Goal: Task Accomplishment & Management: Manage account settings

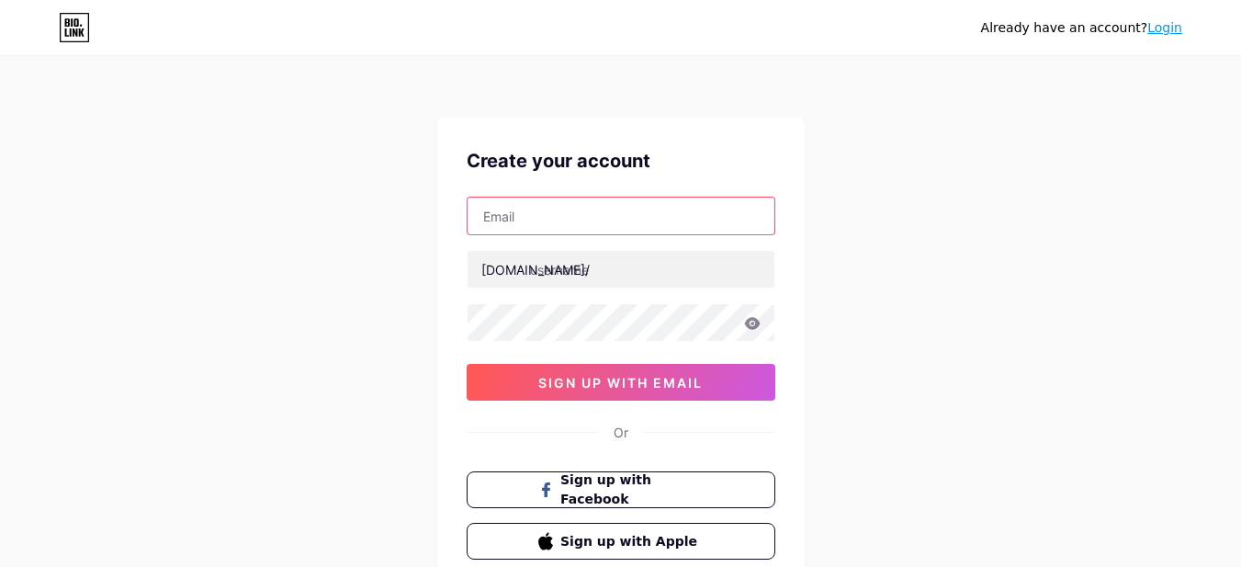
click at [586, 204] on input "text" at bounding box center [620, 215] width 307 height 37
type input "[DOMAIN_NAME][EMAIL_ADDRESS][DOMAIN_NAME]"
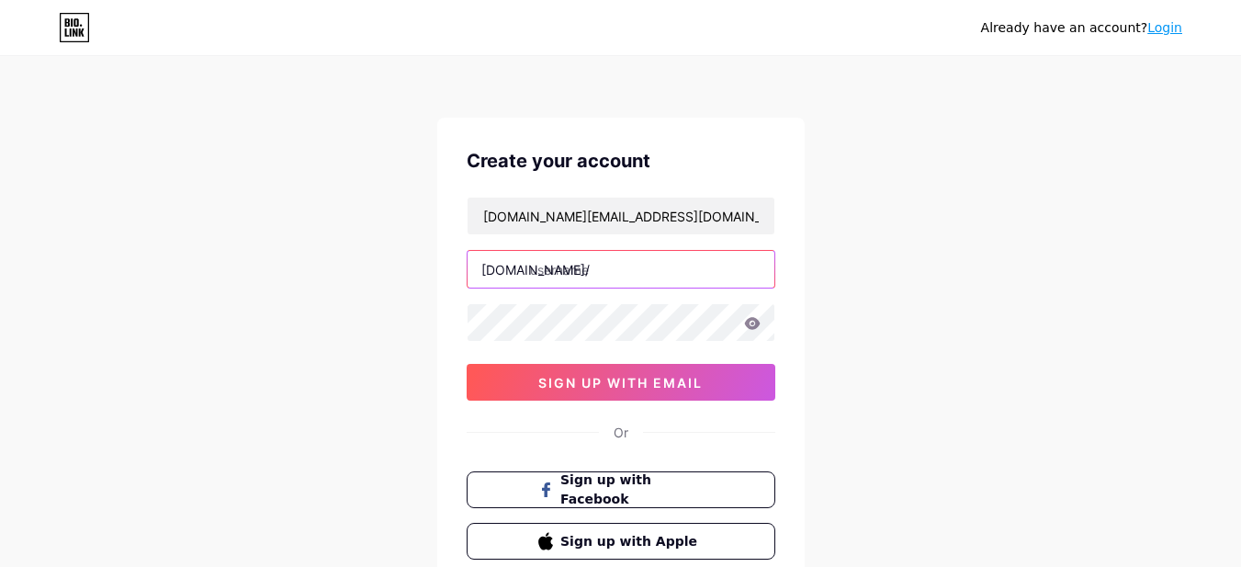
drag, startPoint x: 606, startPoint y: 228, endPoint x: 613, endPoint y: 267, distance: 40.2
click at [613, 267] on input "text" at bounding box center [620, 269] width 307 height 37
type input "schonautomotive"
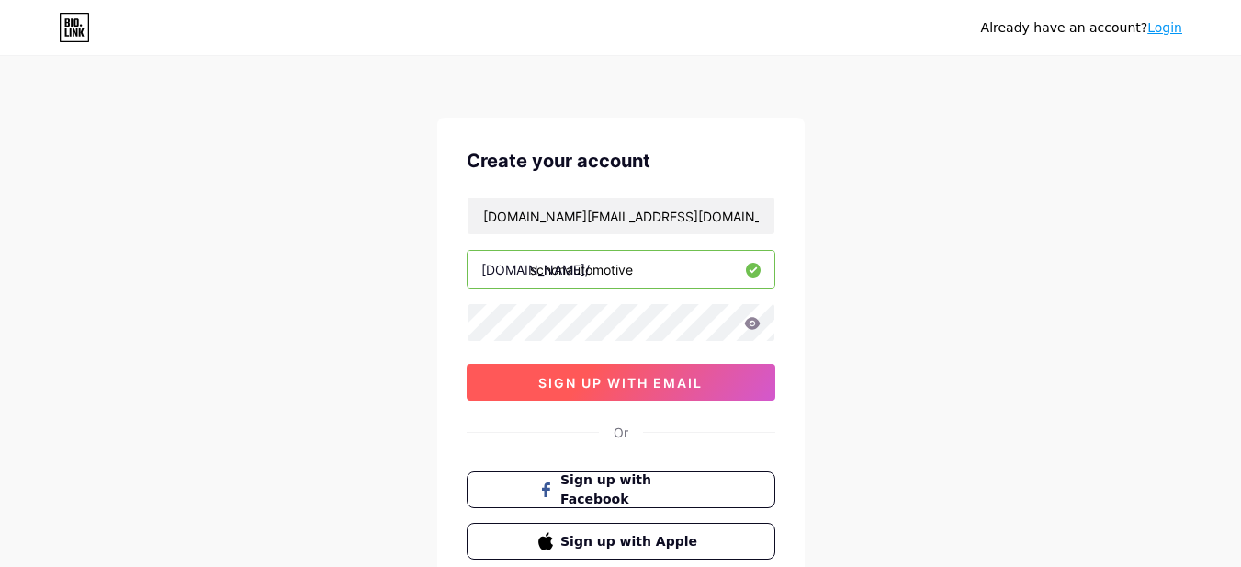
click at [590, 377] on span "sign up with email" at bounding box center [620, 383] width 164 height 16
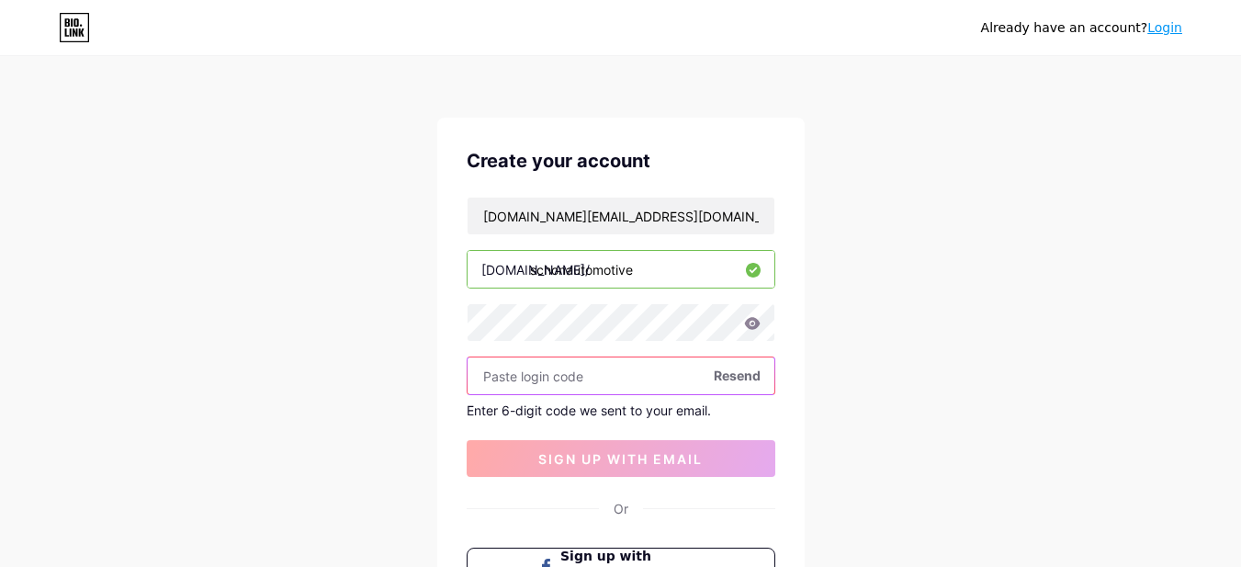
paste input "119979"
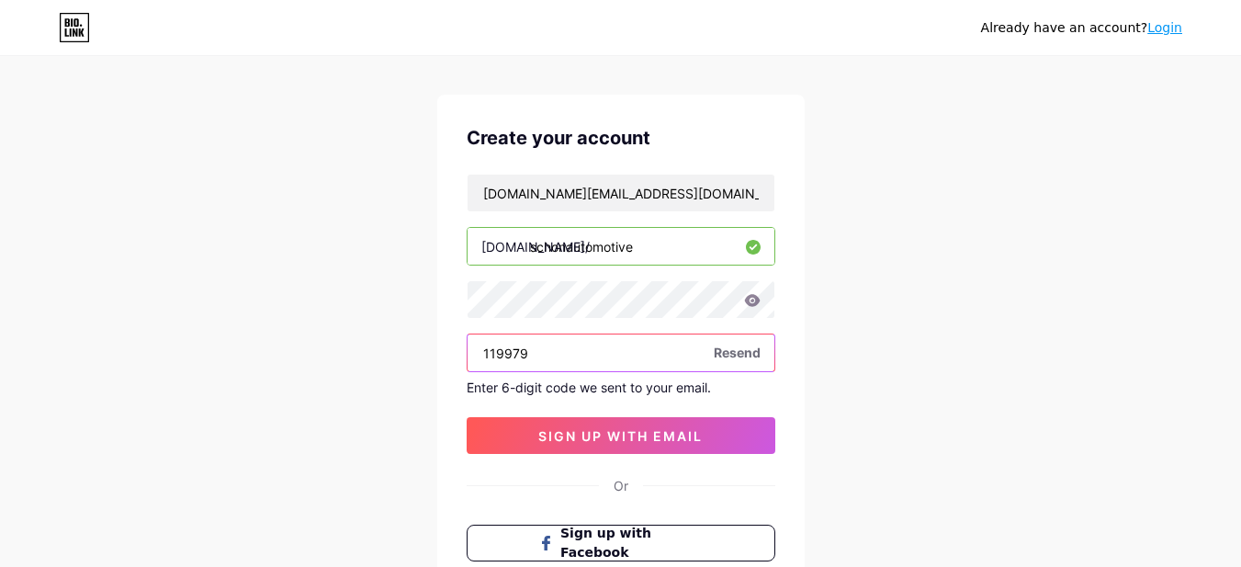
scroll to position [25, 0]
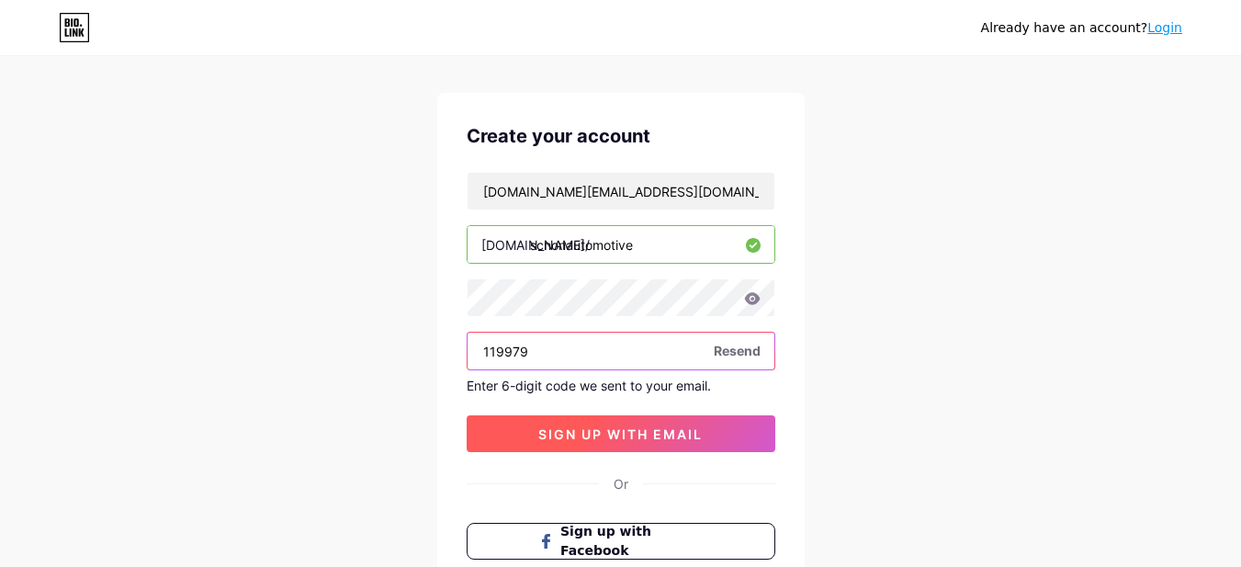
type input "119979"
click at [644, 431] on span "sign up with email" at bounding box center [620, 434] width 164 height 16
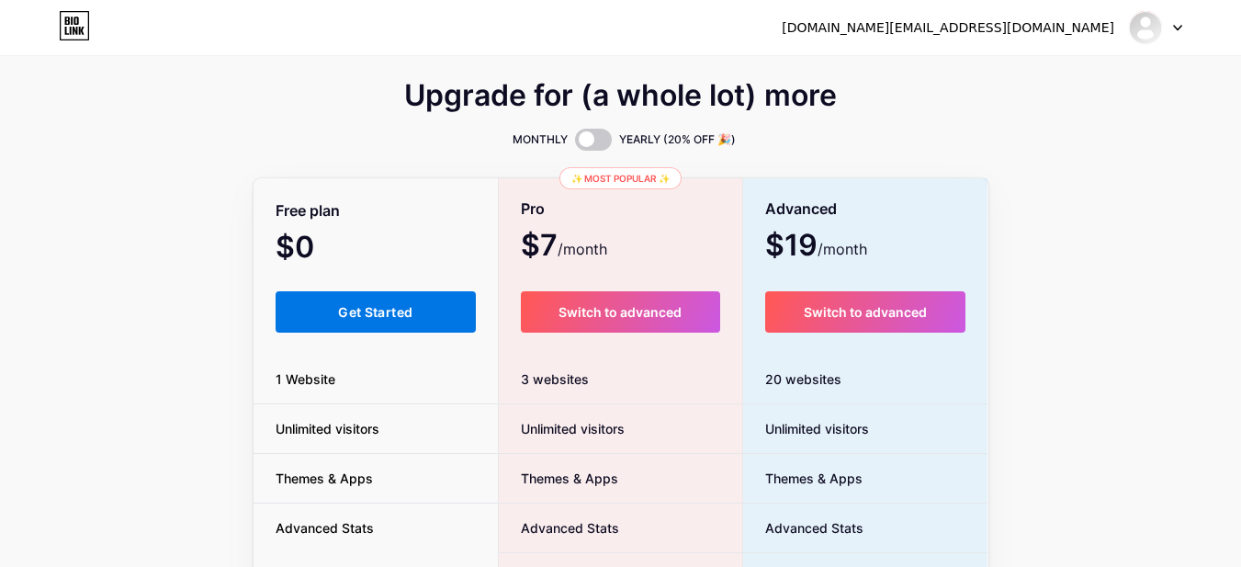
click at [335, 298] on button "Get Started" at bounding box center [376, 311] width 201 height 41
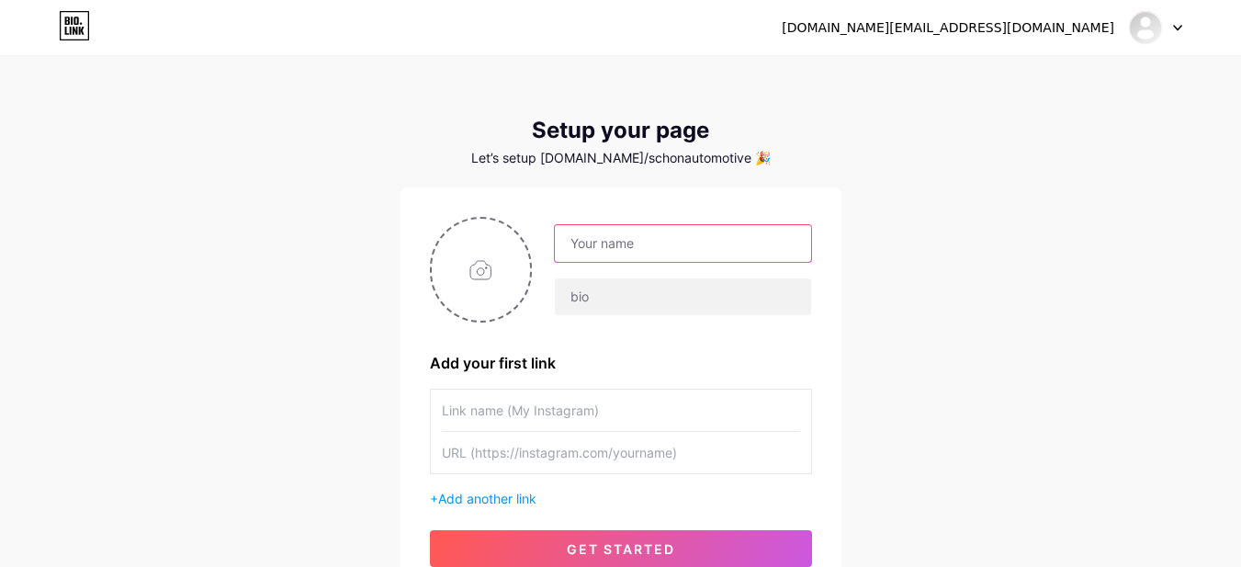
click at [592, 227] on input "text" at bounding box center [682, 243] width 255 height 37
drag, startPoint x: 784, startPoint y: 265, endPoint x: 905, endPoint y: 289, distance: 122.7
click at [905, 289] on div "[DOMAIN_NAME][EMAIL_ADDRESS][DOMAIN_NAME] Dashboard Logout Setup your page Let’…" at bounding box center [620, 327] width 1241 height 655
click at [609, 240] on input "schonautomotive" at bounding box center [682, 243] width 255 height 37
click at [618, 242] on input "schon automotive" at bounding box center [682, 243] width 255 height 37
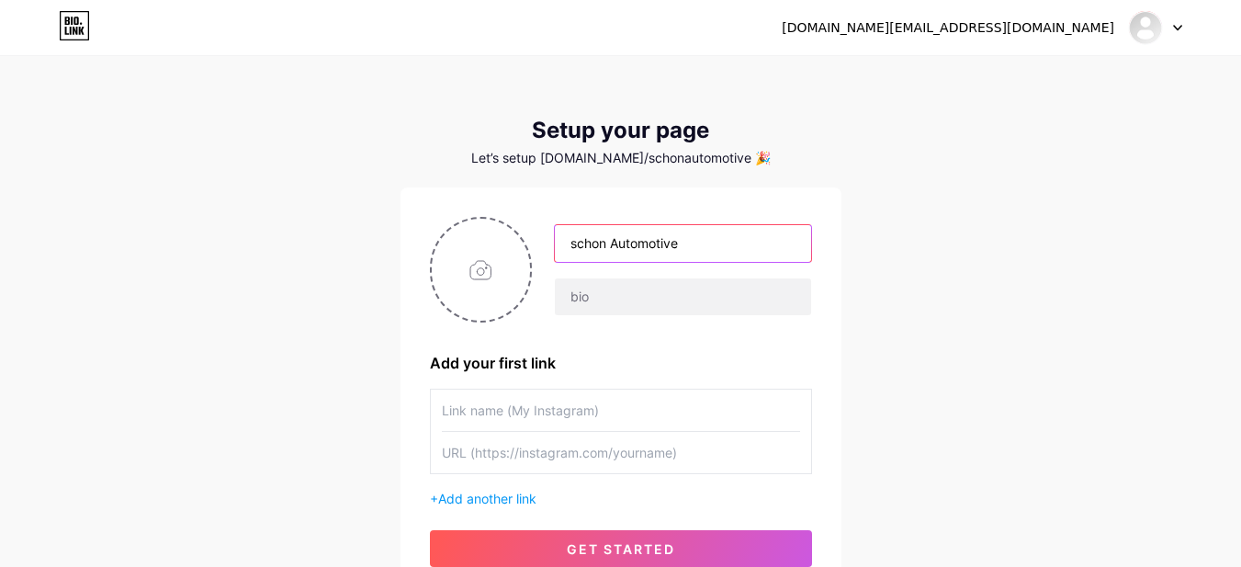
click at [579, 252] on input "schon Automotive" at bounding box center [682, 243] width 255 height 37
type input "Schon Automotive"
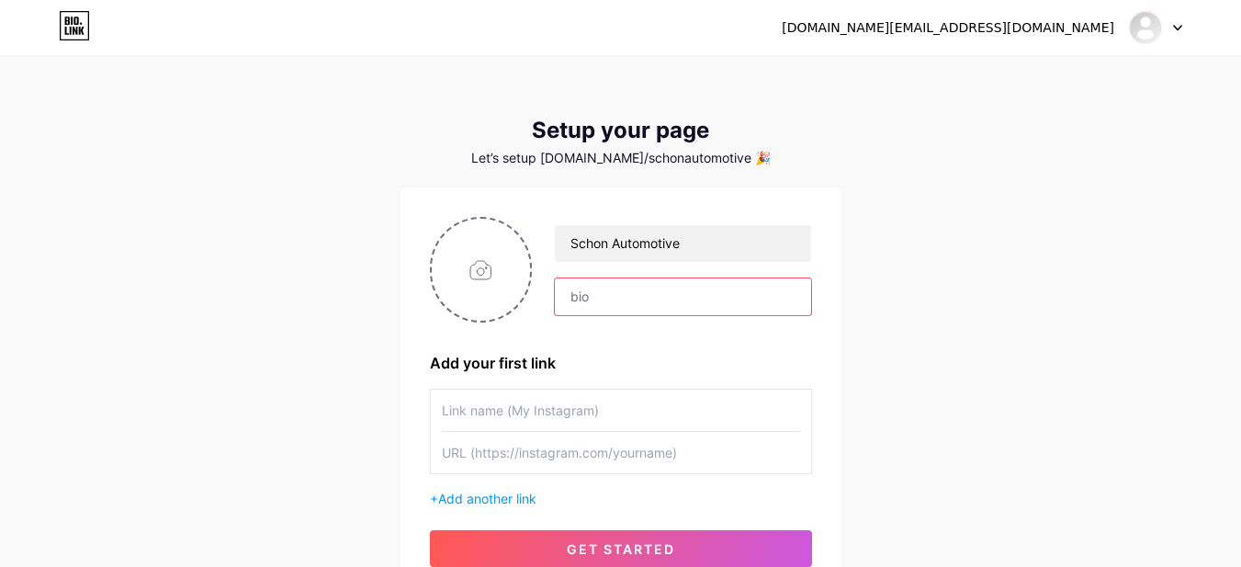
click at [599, 311] on input "text" at bounding box center [682, 296] width 255 height 37
paste input "Schön Automotive is a premium European car service specialist in [GEOGRAPHIC_DA…"
type input "Schön Automotive is a premium European car service specialist in [GEOGRAPHIC_DA…"
click at [470, 277] on input "file" at bounding box center [481, 270] width 99 height 102
type input "C:\fakepath\[DOMAIN_NAME]_wp-content_uploads_2024_11_schon-logo-01.png.png"
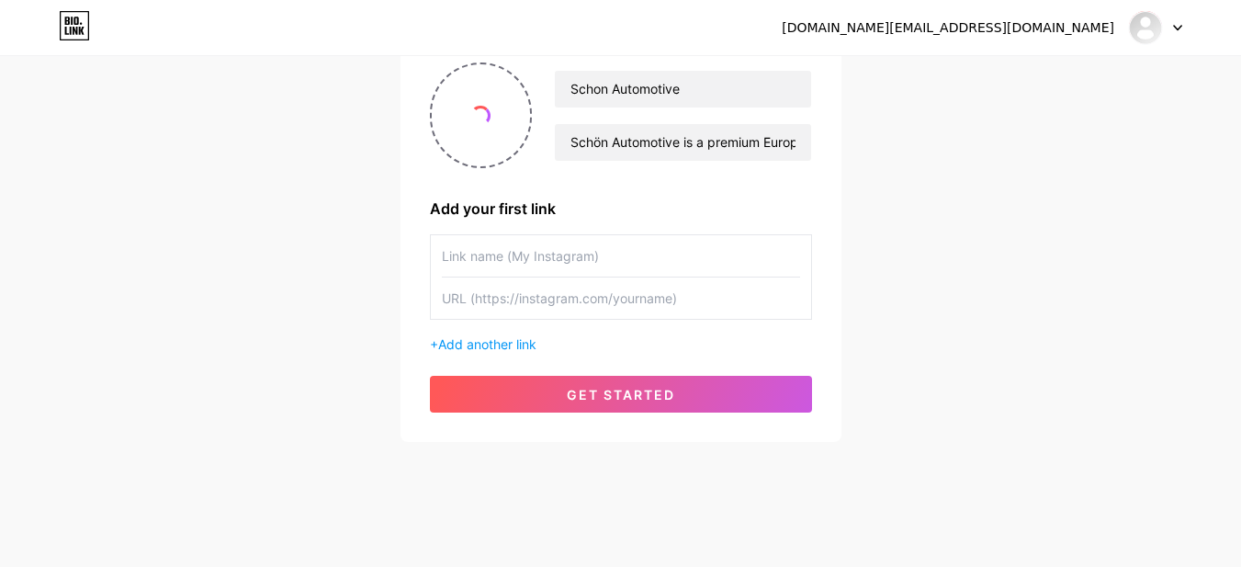
scroll to position [162, 0]
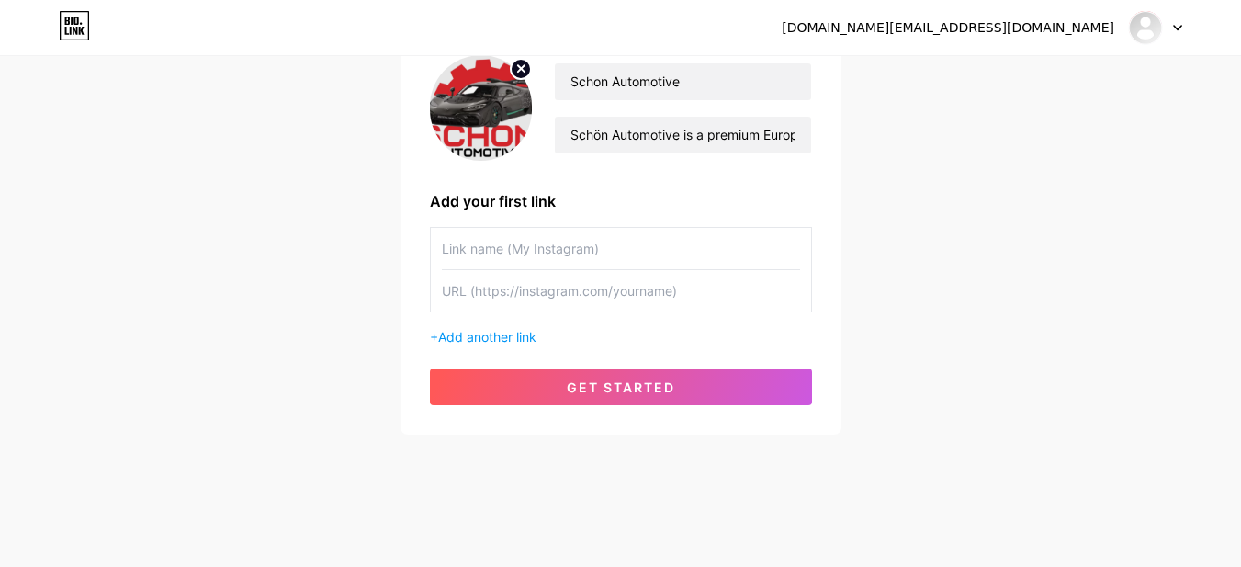
click at [578, 309] on input "text" at bounding box center [621, 290] width 358 height 41
paste input "[URL][DOMAIN_NAME]"
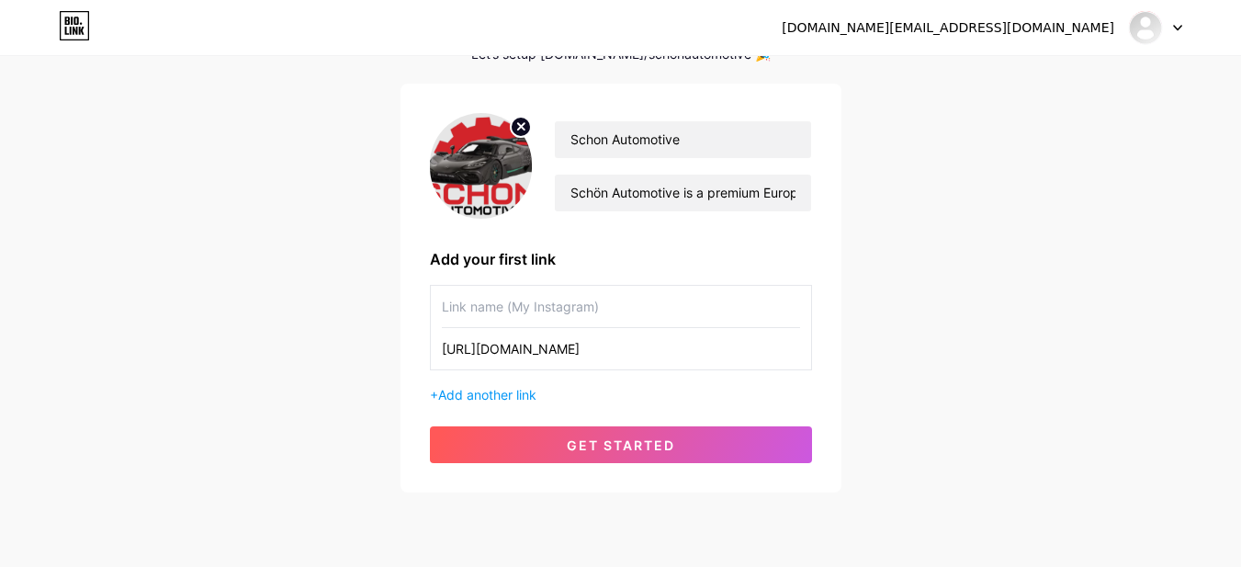
scroll to position [136, 0]
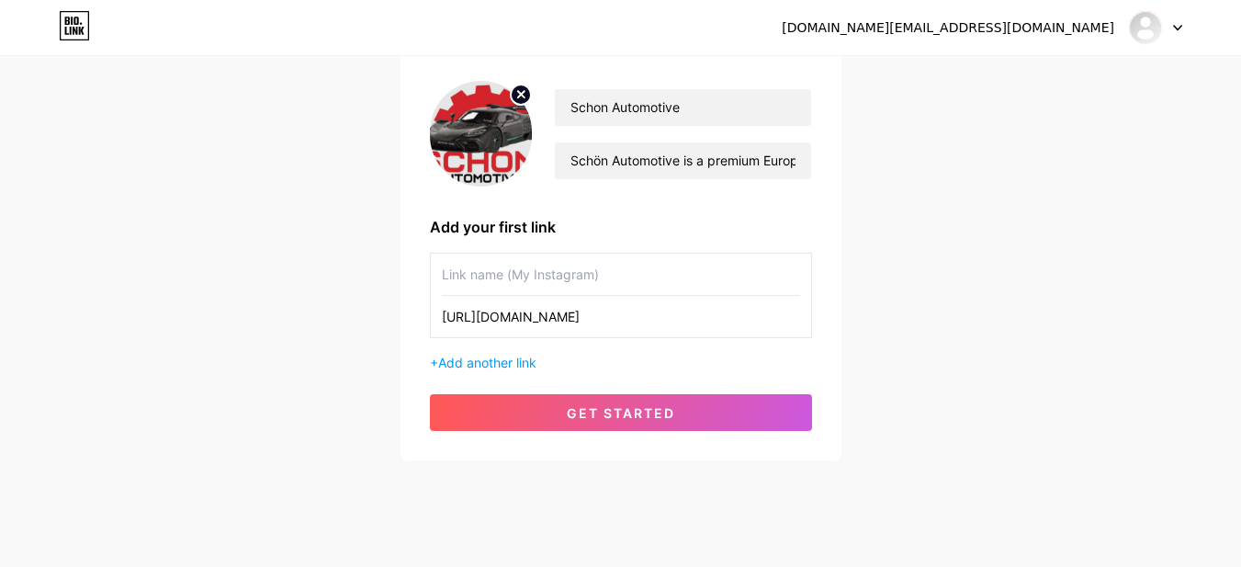
type input "[URL][DOMAIN_NAME]"
click at [514, 276] on input "text" at bounding box center [621, 273] width 358 height 41
click at [479, 281] on input "Webisite" at bounding box center [621, 273] width 358 height 41
click at [475, 281] on input "Webisite" at bounding box center [621, 273] width 358 height 41
click at [471, 275] on input "Webisite" at bounding box center [621, 273] width 358 height 41
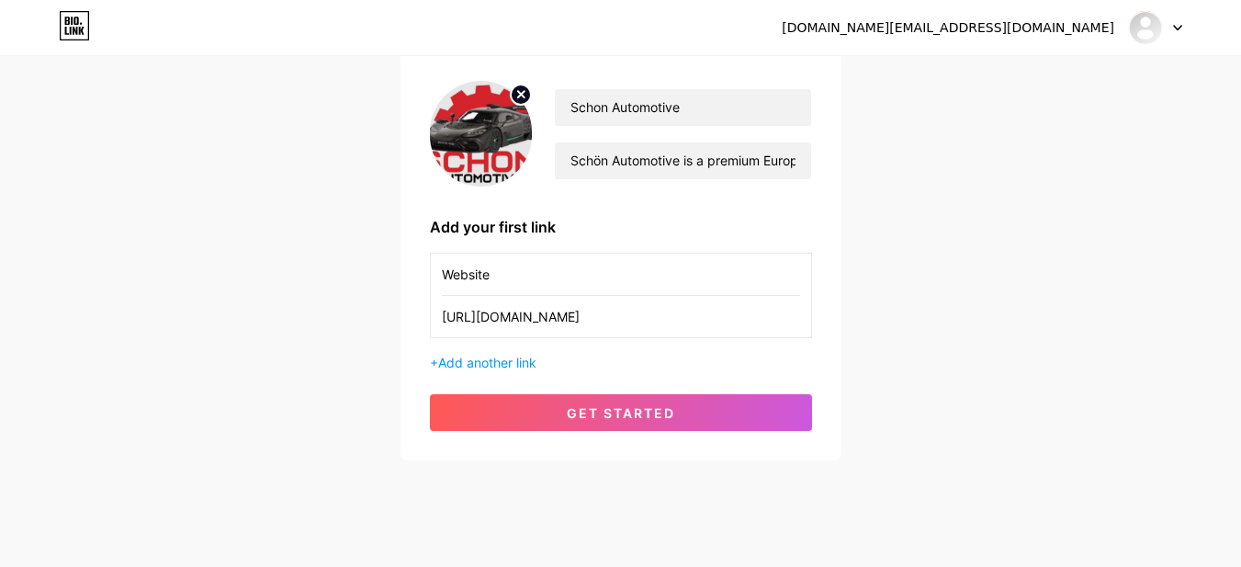
type input "Website"
click at [506, 354] on div "+ Add another link" at bounding box center [621, 362] width 382 height 19
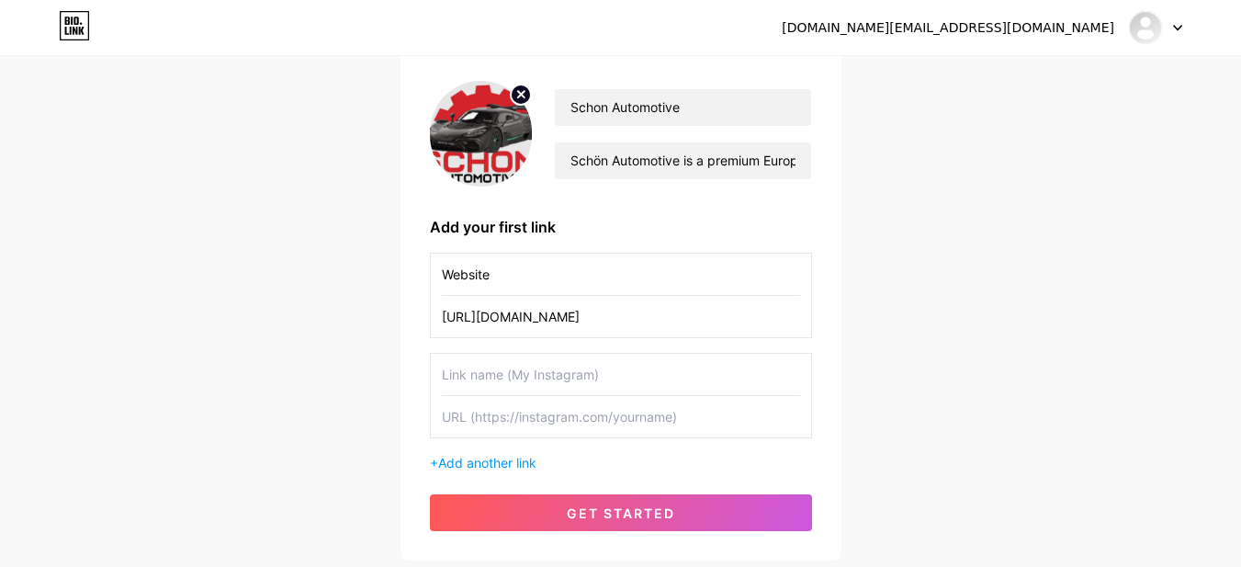
scroll to position [262, 0]
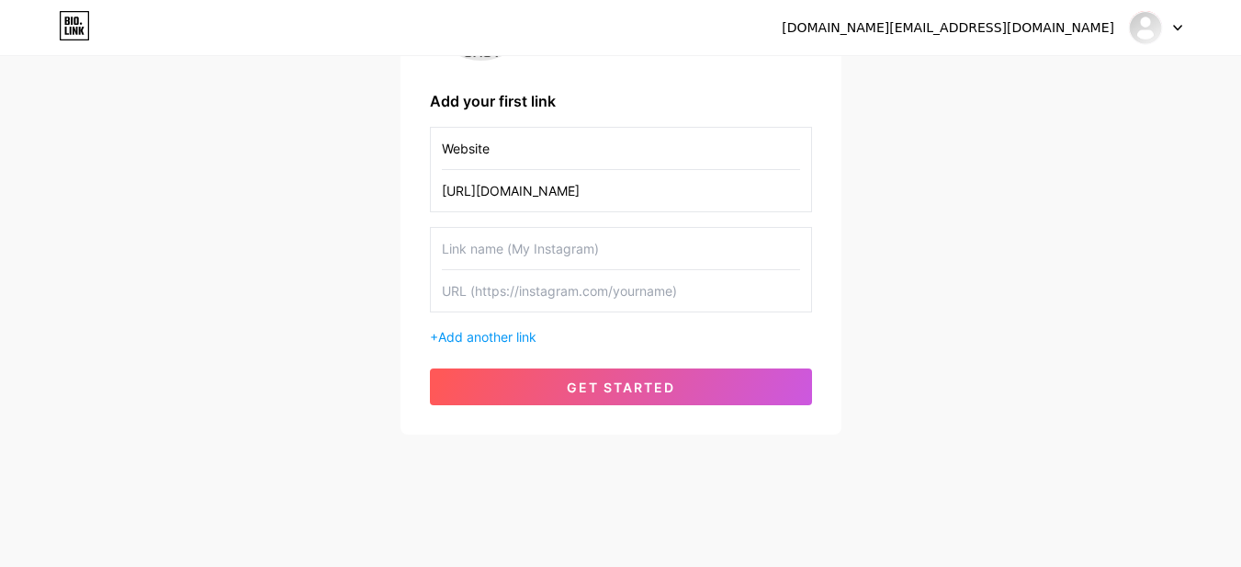
click at [542, 310] on input "text" at bounding box center [621, 290] width 358 height 41
paste input "[URL][DOMAIN_NAME]"
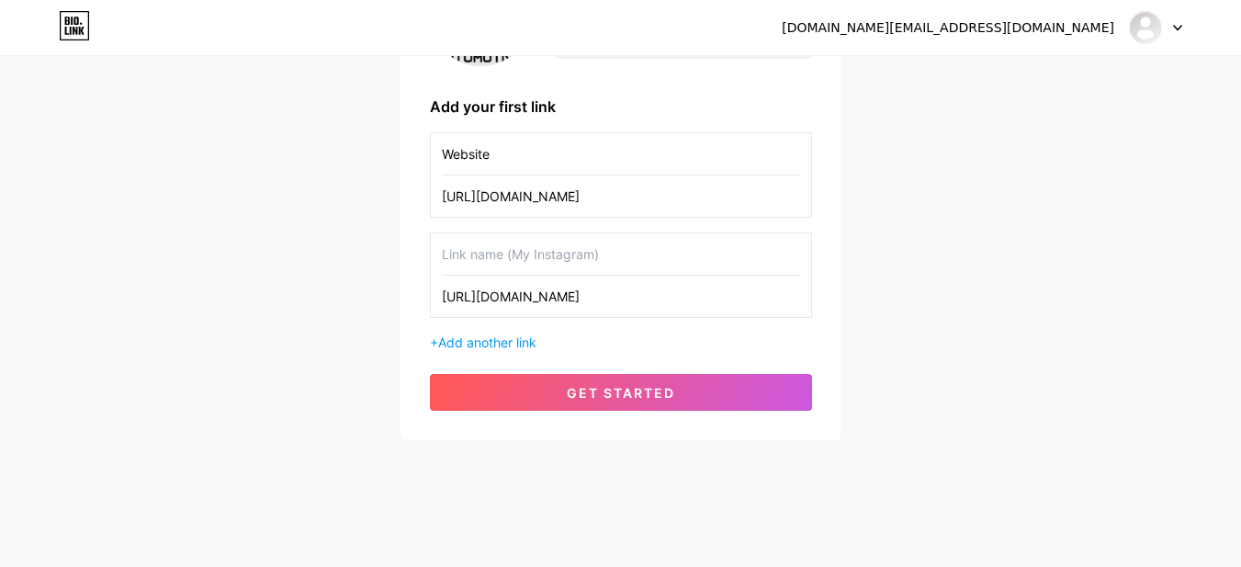
scroll to position [250, 0]
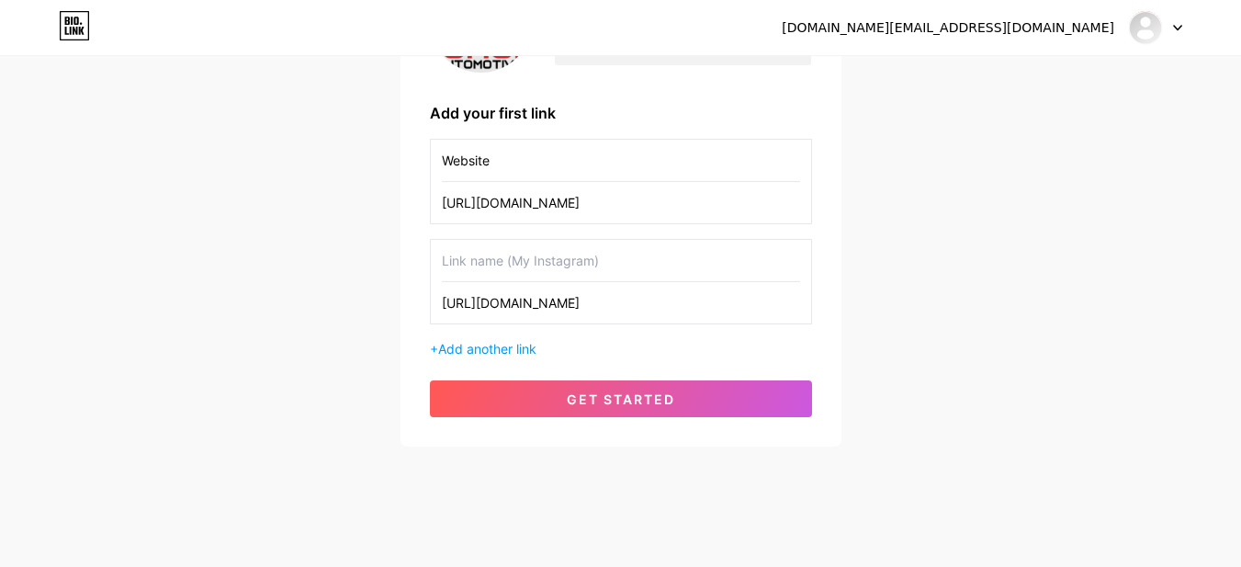
type input "[URL][DOMAIN_NAME]"
click at [493, 263] on input "text" at bounding box center [621, 260] width 358 height 41
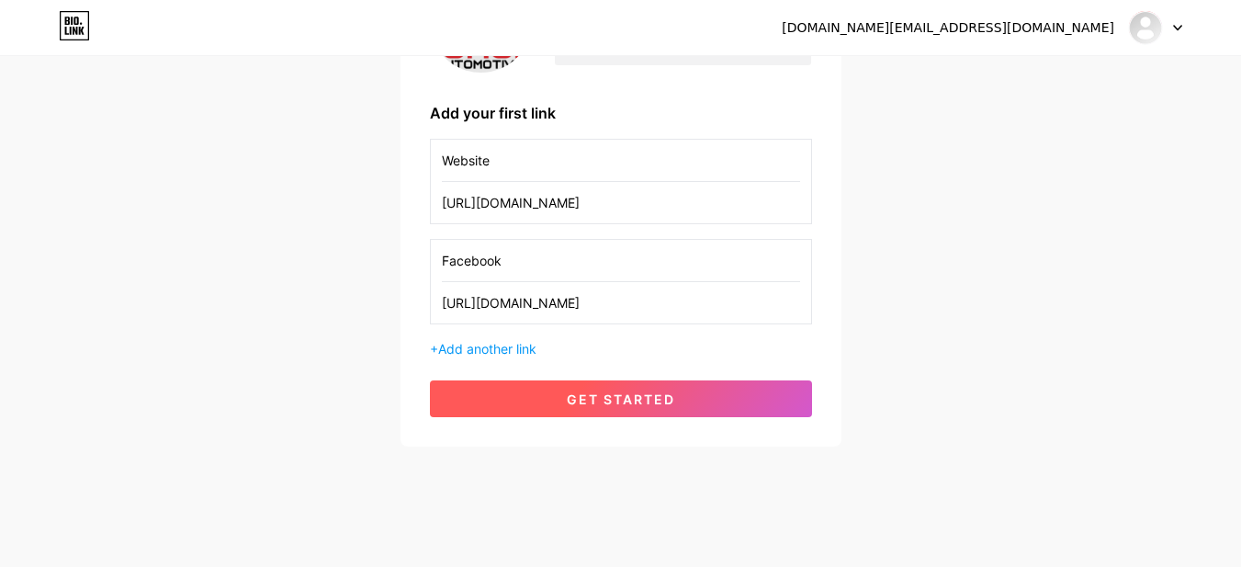
type input "Facebook"
click at [659, 403] on span "get started" at bounding box center [621, 399] width 108 height 16
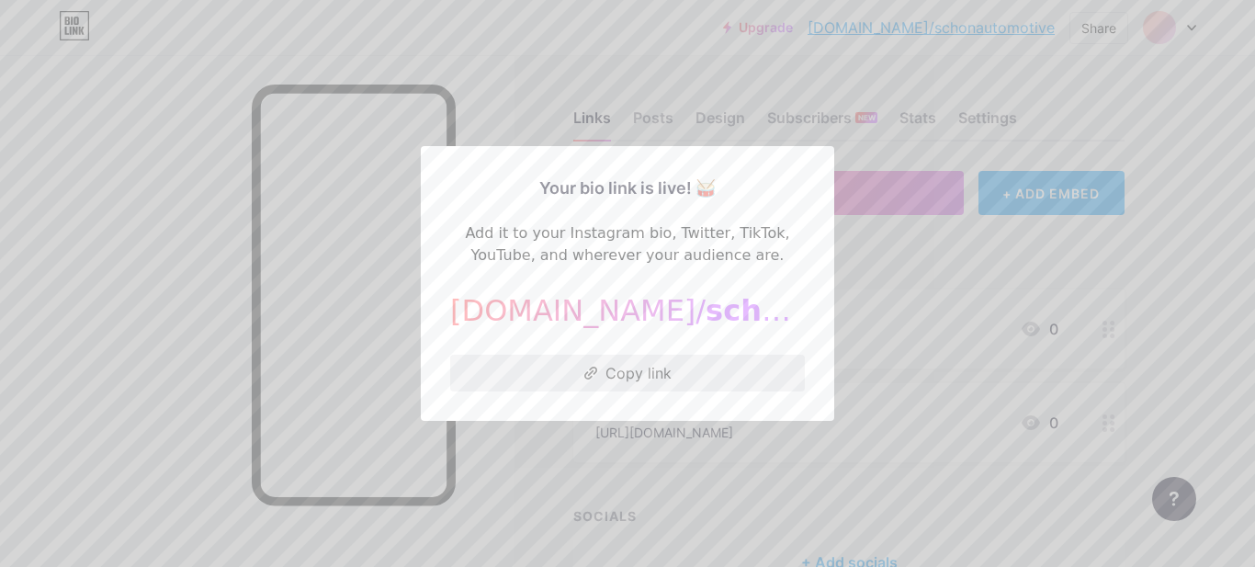
click at [633, 380] on button "Copy link" at bounding box center [627, 373] width 355 height 37
drag, startPoint x: 1207, startPoint y: 288, endPoint x: 1207, endPoint y: 298, distance: 10.1
click at [1207, 298] on div at bounding box center [627, 283] width 1255 height 567
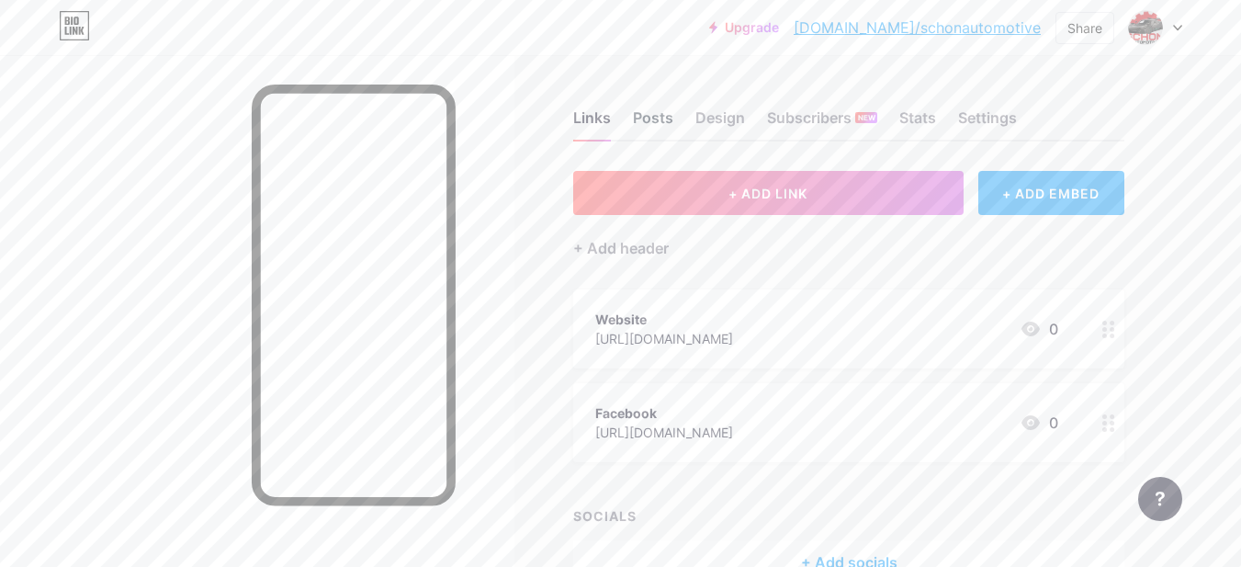
click at [647, 113] on div "Posts" at bounding box center [653, 123] width 40 height 33
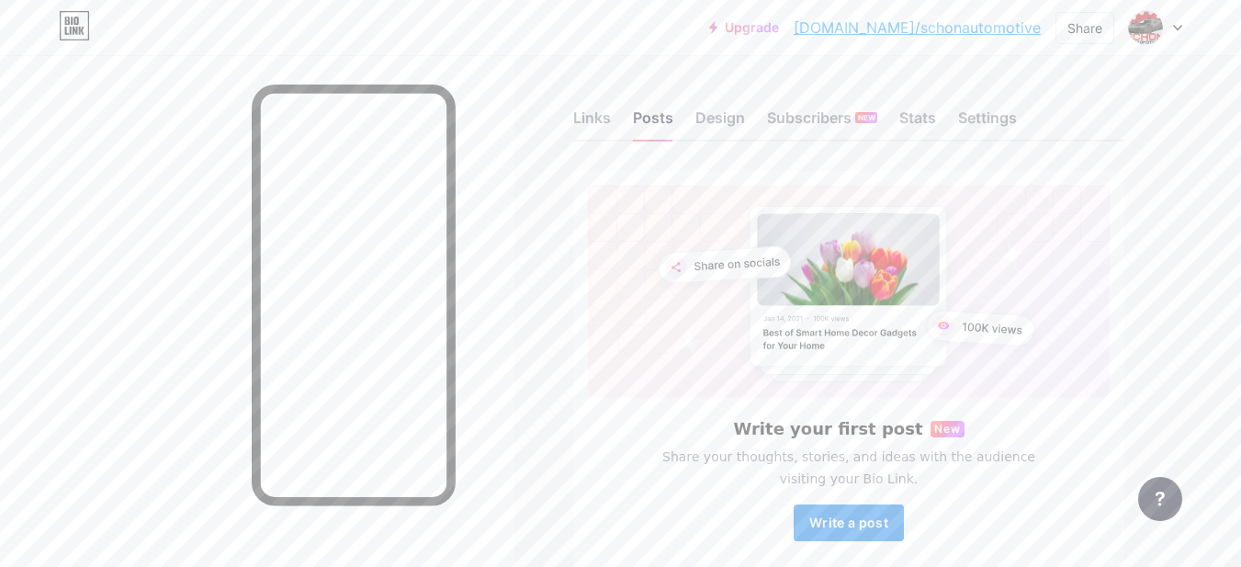
click at [823, 526] on span "Write a post" at bounding box center [848, 522] width 79 height 16
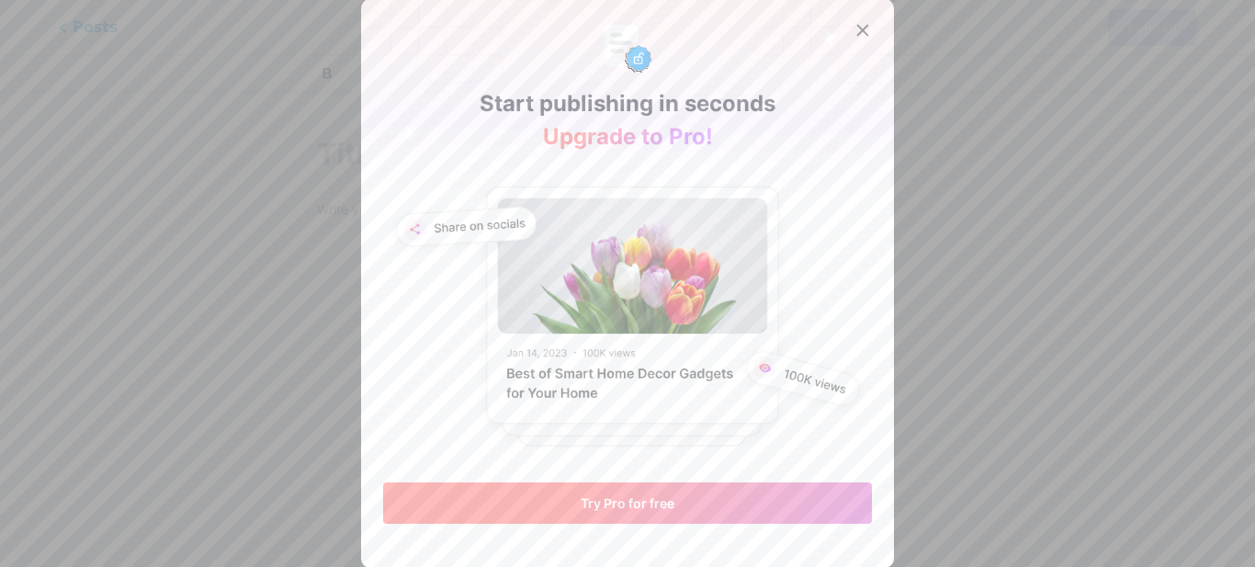
click at [621, 501] on span "Try Pro for free" at bounding box center [627, 503] width 94 height 16
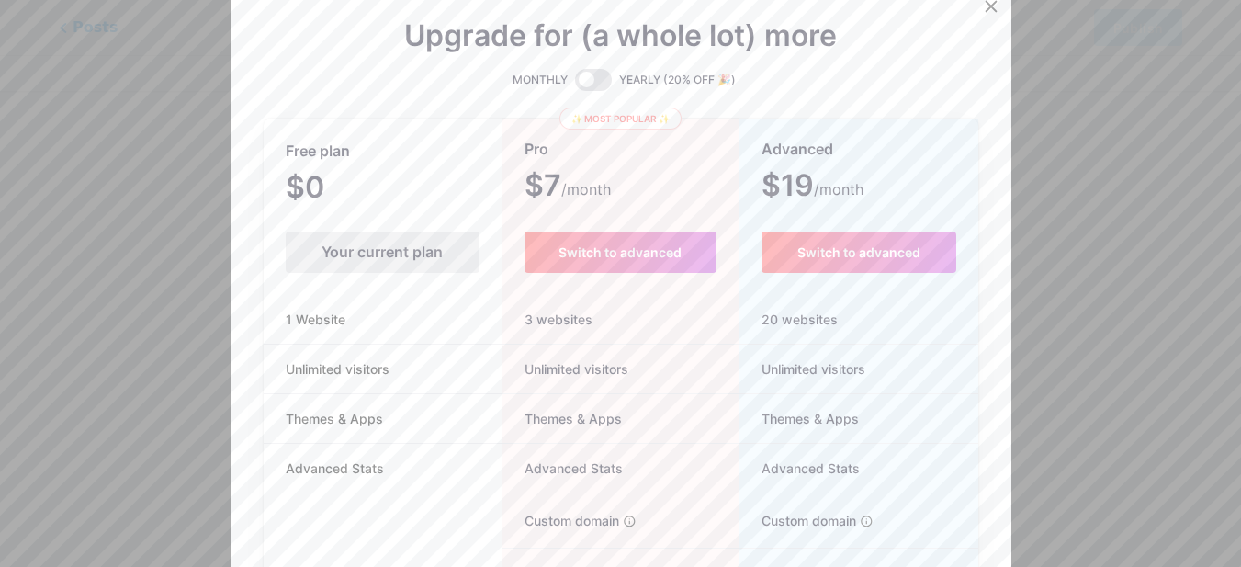
click at [388, 249] on div "Your current plan" at bounding box center [383, 251] width 194 height 41
click at [990, 10] on icon at bounding box center [991, 6] width 15 height 15
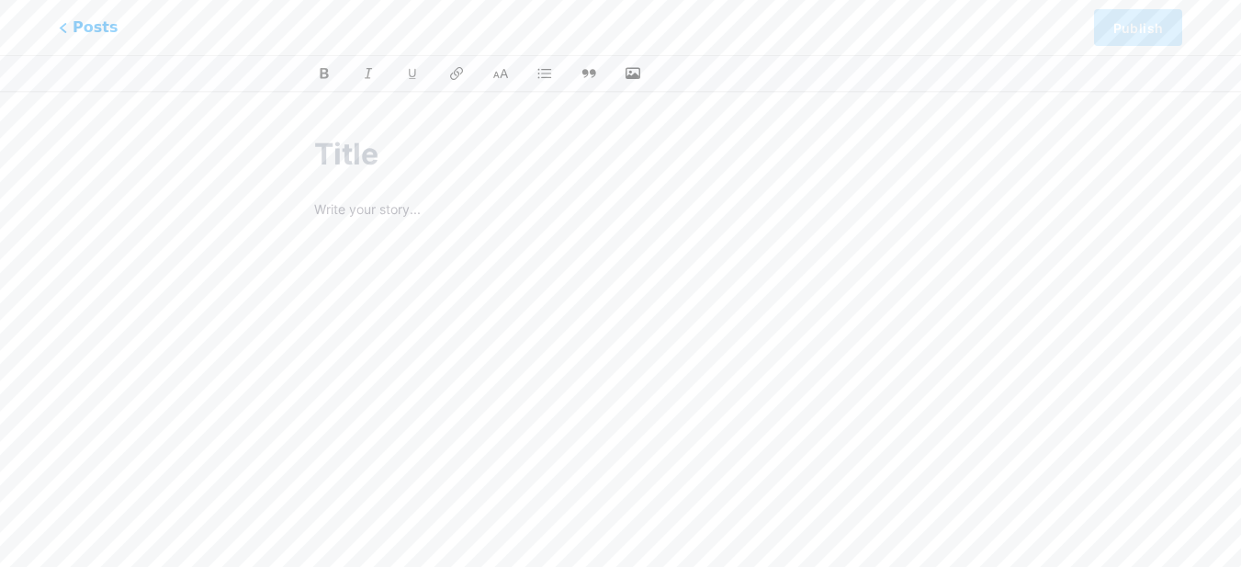
click at [393, 168] on input "text" at bounding box center [620, 154] width 613 height 44
click at [389, 205] on p at bounding box center [620, 211] width 613 height 26
click at [360, 160] on input "text" at bounding box center [620, 154] width 613 height 44
paste input "Schon Automotive: Engineering Reliability into Every Ride"
type input "Schon Automotive: Engineering Reliability into Every Ride"
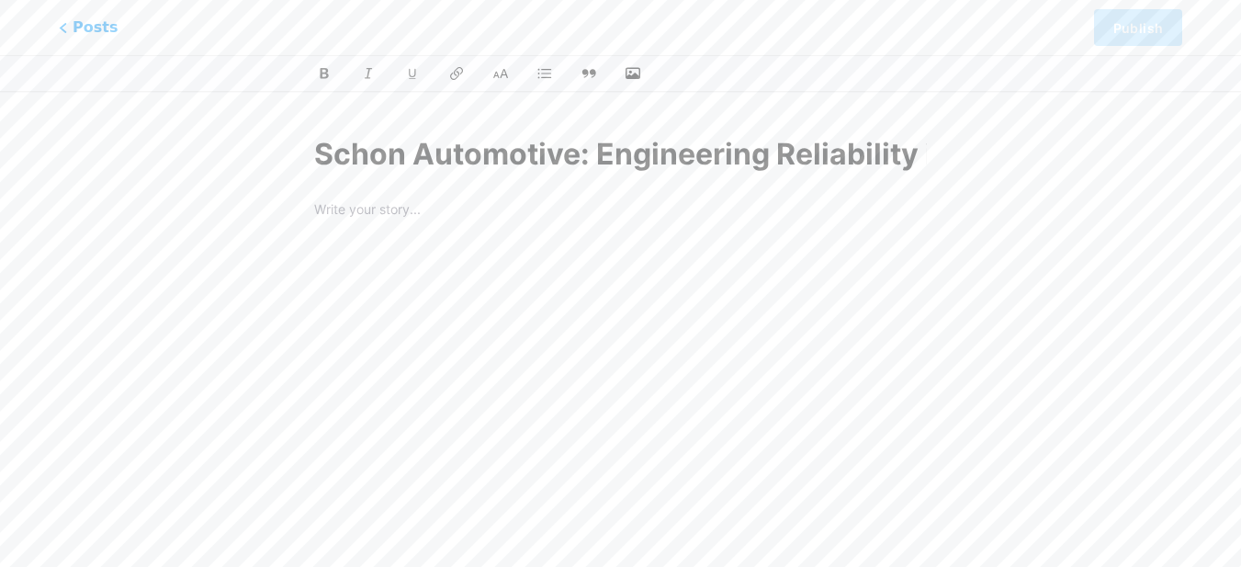
scroll to position [0, 211]
click at [375, 158] on input "Schon Automotive: Engineering Reliability into Every Ride" at bounding box center [620, 154] width 613 height 44
type input "schon-automotive-engineering-reliability-into-every-ride"
click at [322, 148] on input "Schon Automotive: Engineering Reliability into Every Ride" at bounding box center [620, 154] width 613 height 44
type input "Schon Automotive: Engineering Reliability into Every Ride"
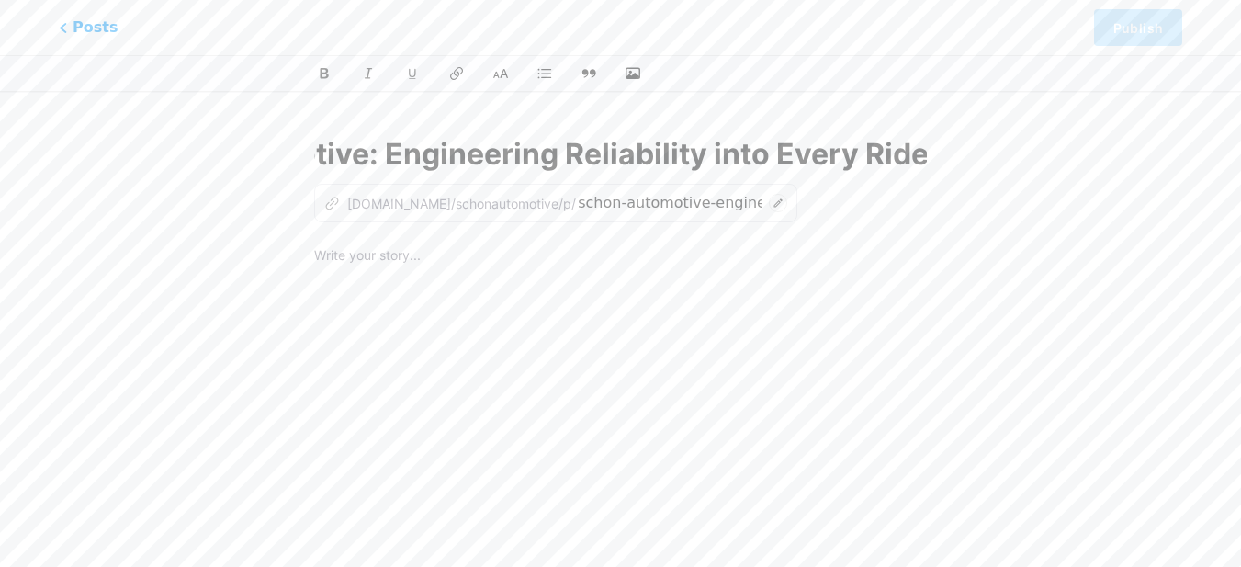
scroll to position [0, 0]
click at [418, 253] on p at bounding box center [620, 257] width 613 height 26
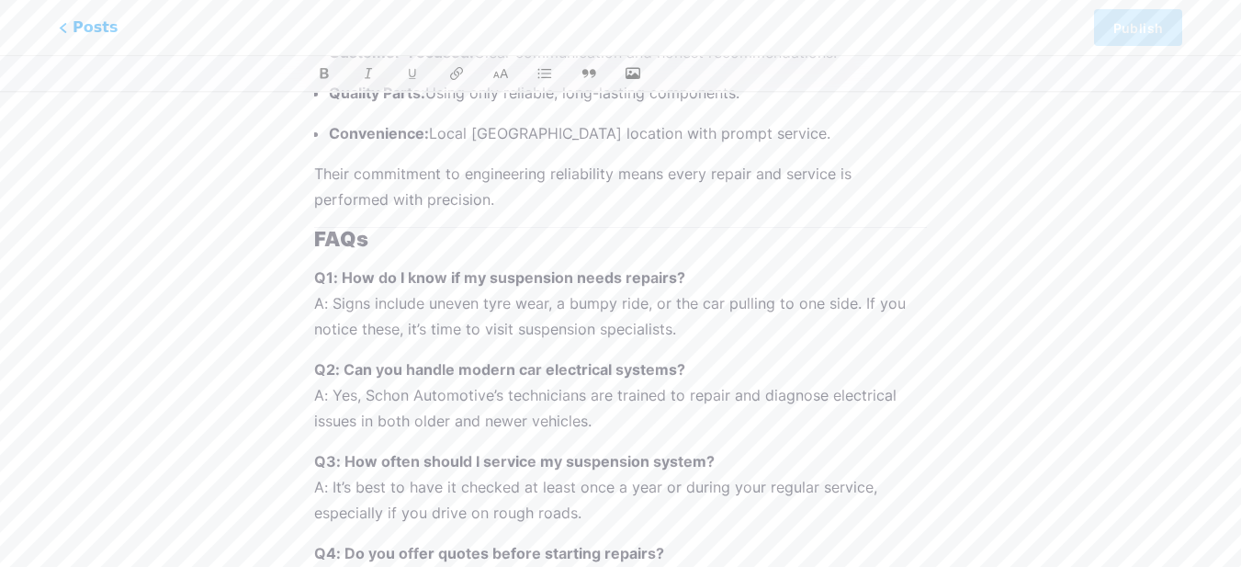
scroll to position [1020, 0]
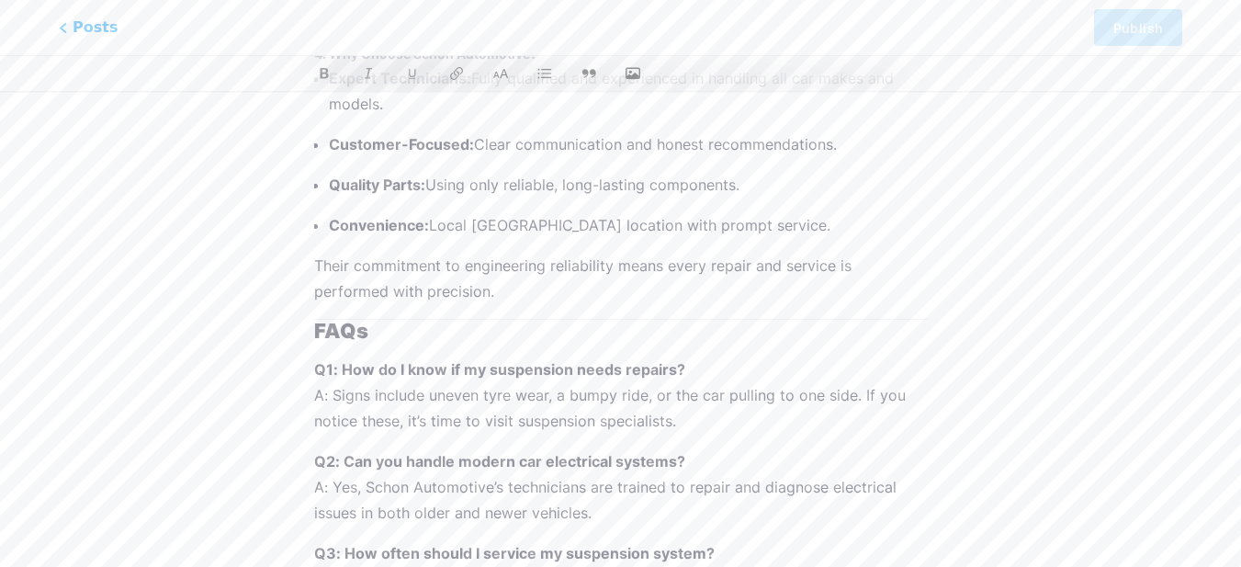
click at [314, 319] on strong "FAQs" at bounding box center [341, 331] width 54 height 24
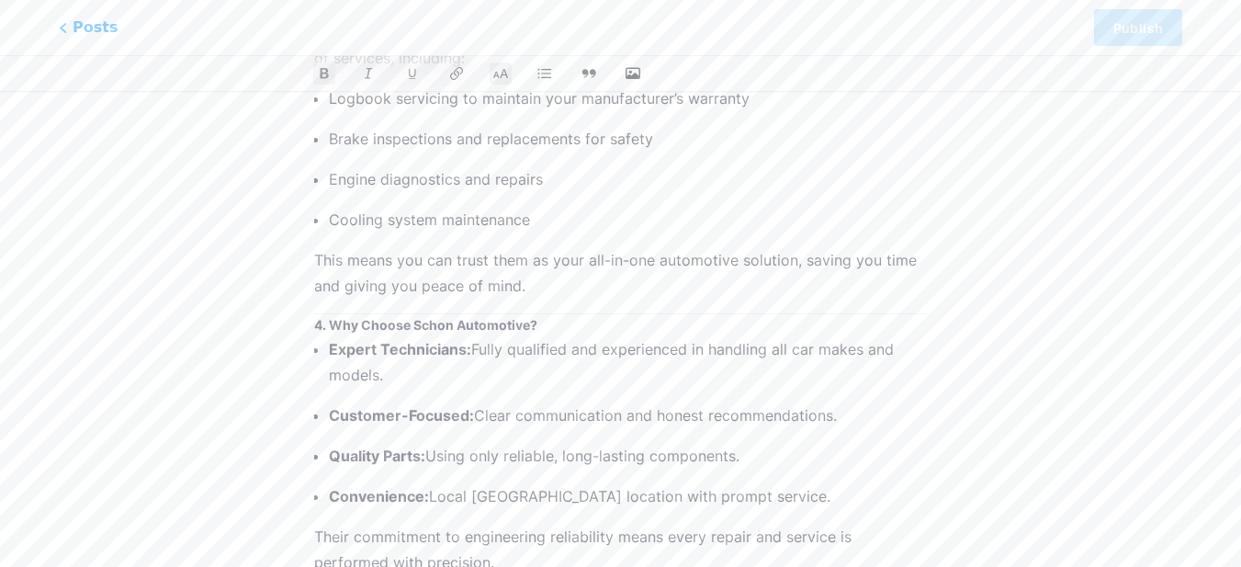
scroll to position [653, 0]
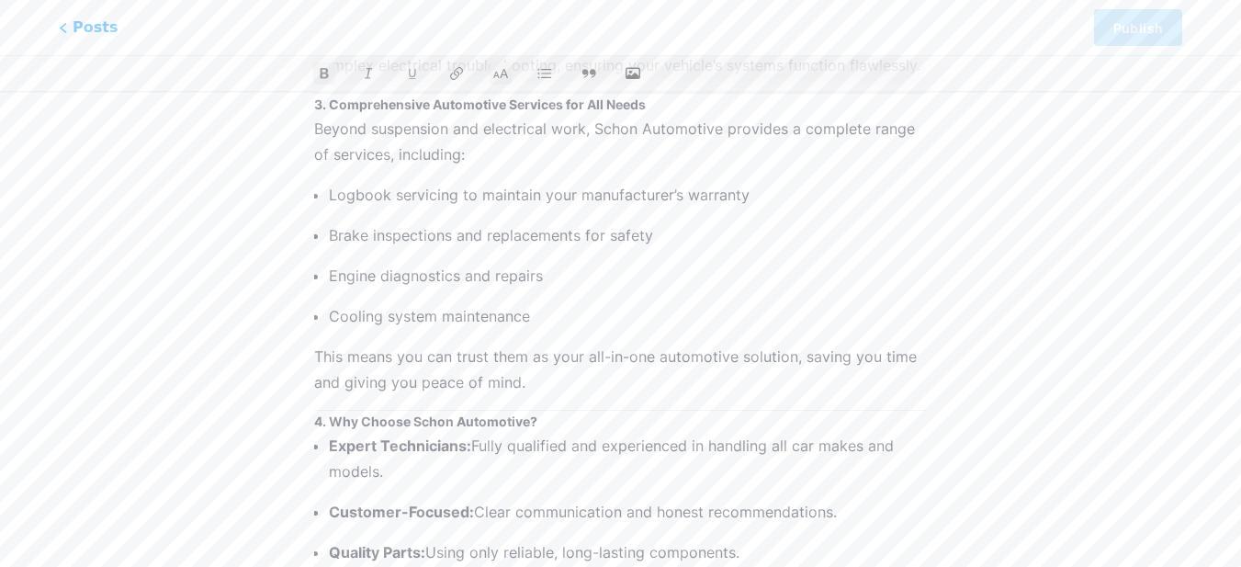
click at [314, 413] on strong "4. Why Choose Schon Automotive?" at bounding box center [425, 421] width 223 height 16
drag, startPoint x: 314, startPoint y: 397, endPoint x: 553, endPoint y: 377, distance: 239.6
click at [553, 377] on div "When it comes to keeping your vehicle in top shape, precision and trust are ess…" at bounding box center [620, 327] width 613 height 1472
click at [504, 70] on icon at bounding box center [499, 74] width 17 height 12
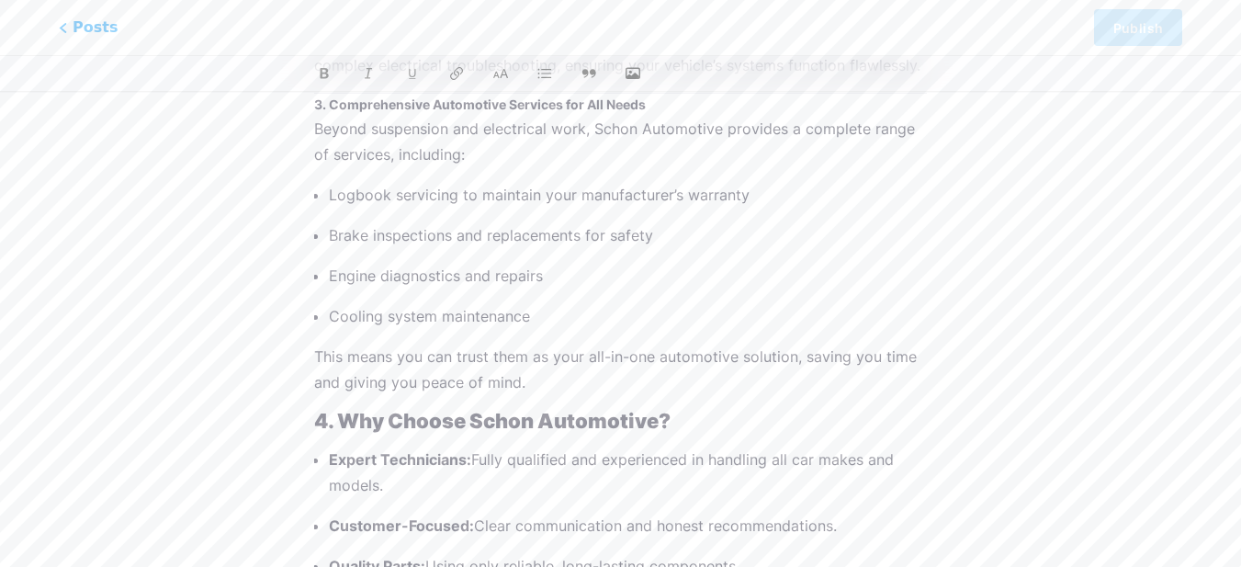
click at [499, 343] on p "This means you can trust them as your all-in-one automotive solution, saving yo…" at bounding box center [620, 368] width 613 height 51
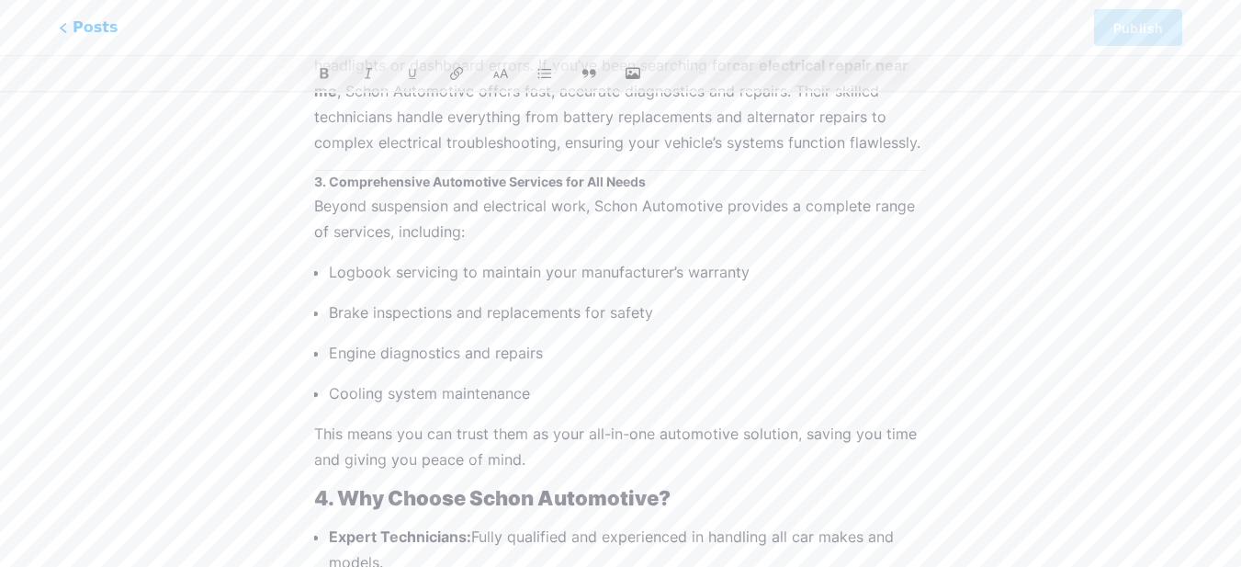
scroll to position [469, 0]
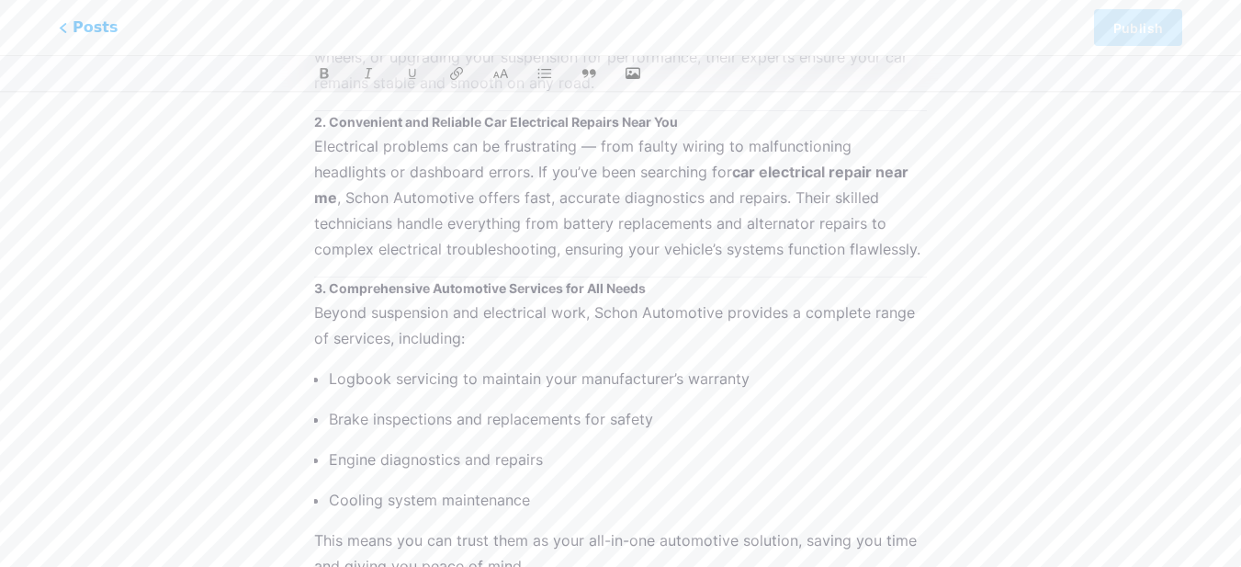
click at [316, 280] on strong "3. Comprehensive Automotive Services for All Needs" at bounding box center [480, 288] width 332 height 16
drag, startPoint x: 316, startPoint y: 262, endPoint x: 665, endPoint y: 262, distance: 349.0
click at [665, 276] on h3 "3. Comprehensive Automotive Services for All Needs" at bounding box center [620, 287] width 613 height 22
click at [506, 74] on icon at bounding box center [500, 73] width 18 height 18
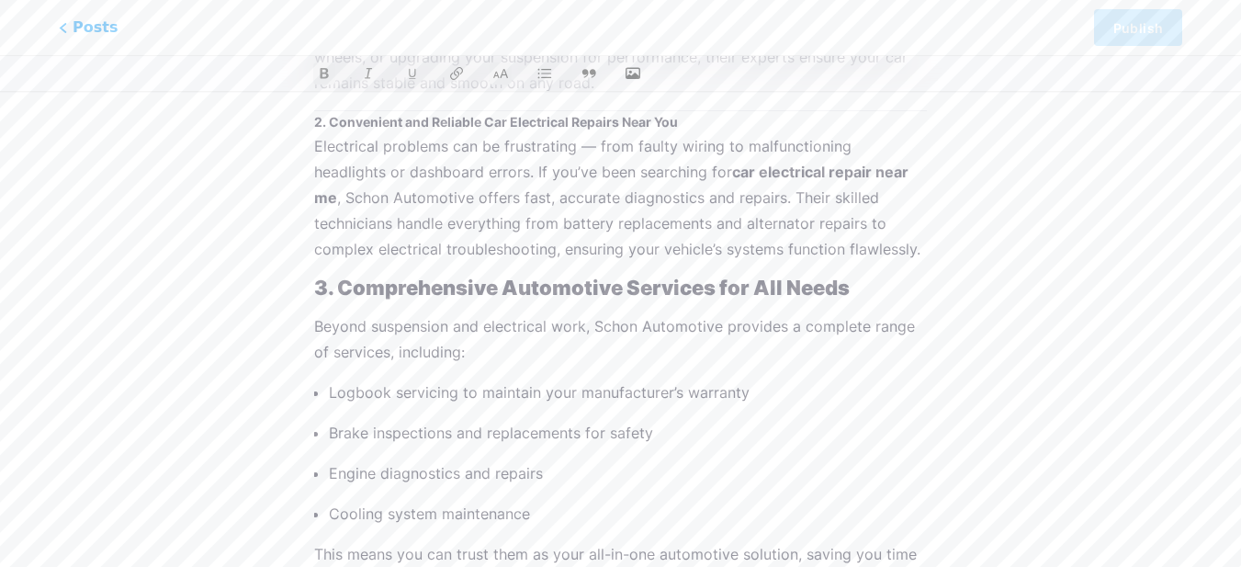
click at [562, 276] on strong "3. Comprehensive Automotive Services for All Needs" at bounding box center [581, 288] width 535 height 24
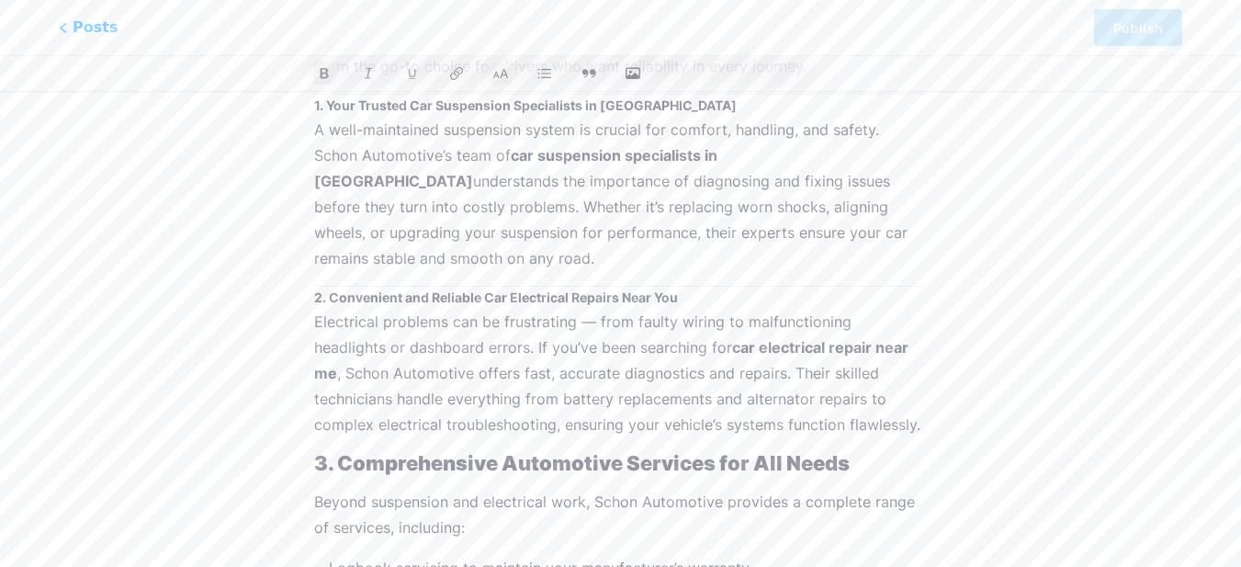
scroll to position [286, 0]
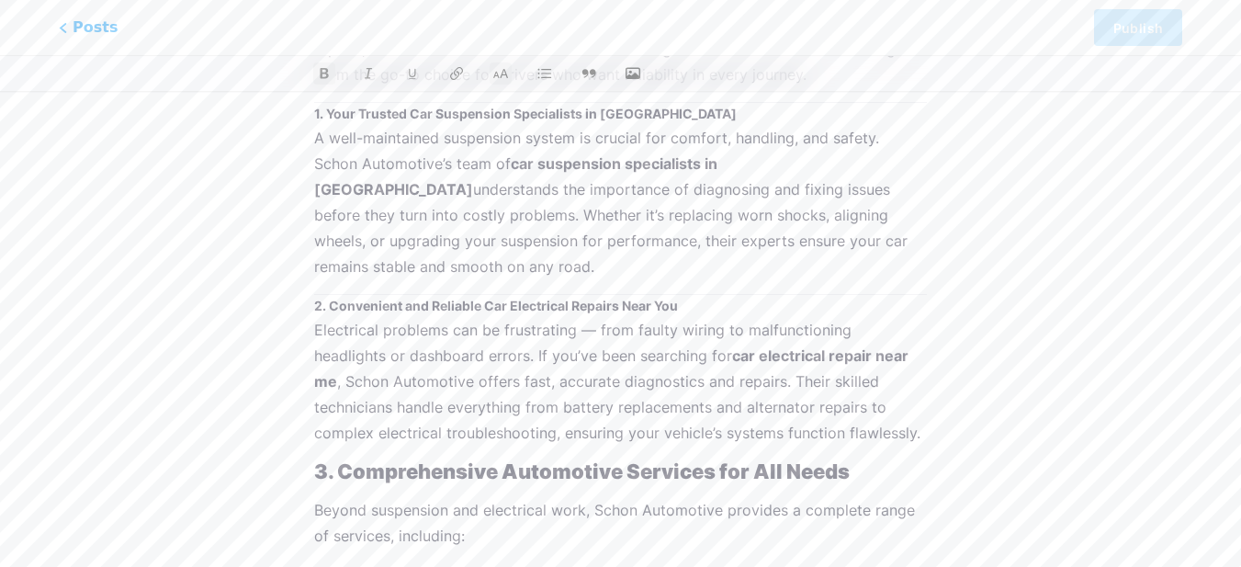
click at [316, 298] on strong "2. Convenient and Reliable Car Electrical Repairs Near You" at bounding box center [496, 306] width 364 height 16
drag, startPoint x: 321, startPoint y: 281, endPoint x: 418, endPoint y: 266, distance: 98.5
drag, startPoint x: 314, startPoint y: 276, endPoint x: 679, endPoint y: 264, distance: 364.8
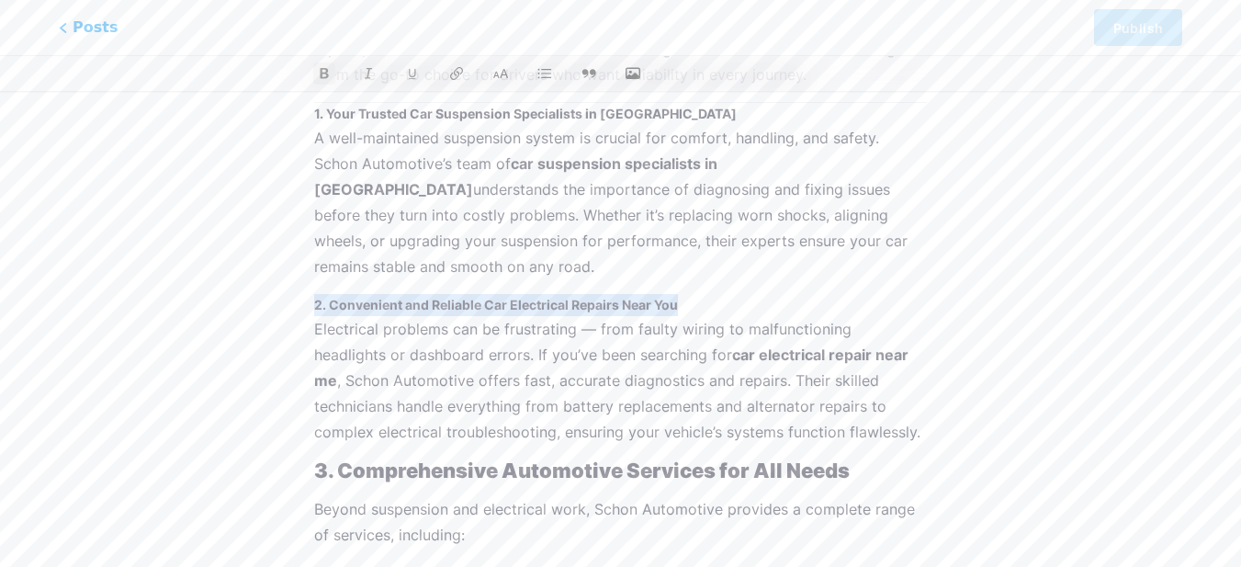
click at [508, 73] on icon at bounding box center [500, 73] width 18 height 18
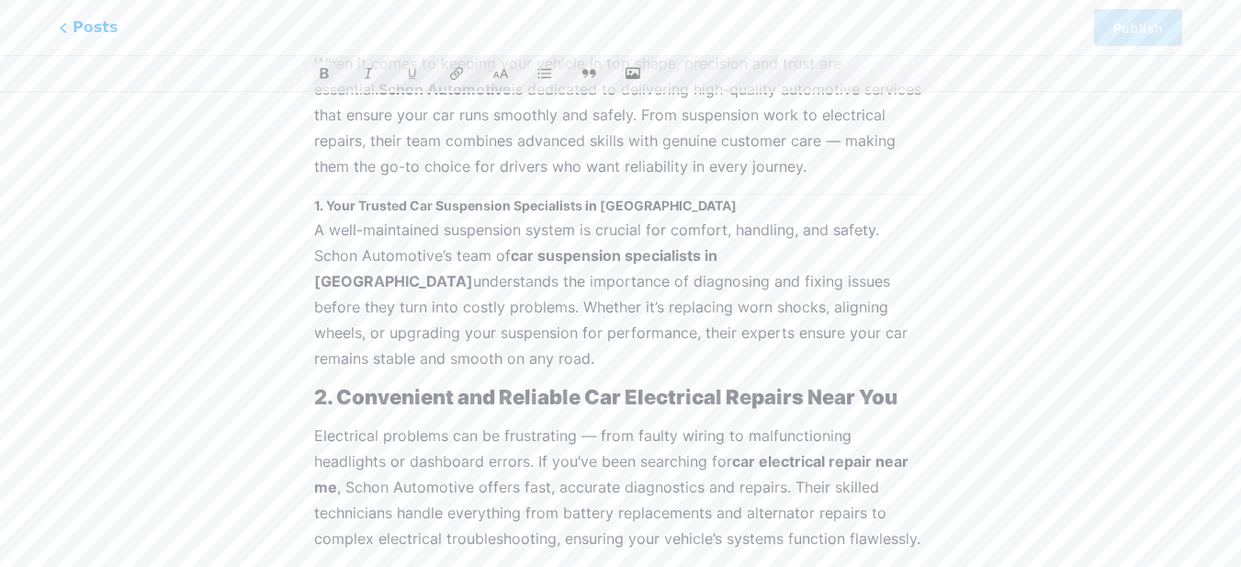
click at [316, 198] on strong "1. Your Trusted Car Suspension Specialists in [GEOGRAPHIC_DATA]" at bounding box center [525, 205] width 422 height 16
click at [321, 205] on strong "1. Your Trusted Car Suspension Specialists in [GEOGRAPHIC_DATA]" at bounding box center [525, 205] width 422 height 16
drag, startPoint x: 317, startPoint y: 204, endPoint x: 645, endPoint y: 204, distance: 327.9
click at [645, 204] on h3 "1. Your Trusted Car Suspension Specialists in [GEOGRAPHIC_DATA]" at bounding box center [620, 205] width 613 height 22
click at [458, 74] on icon at bounding box center [456, 73] width 18 height 18
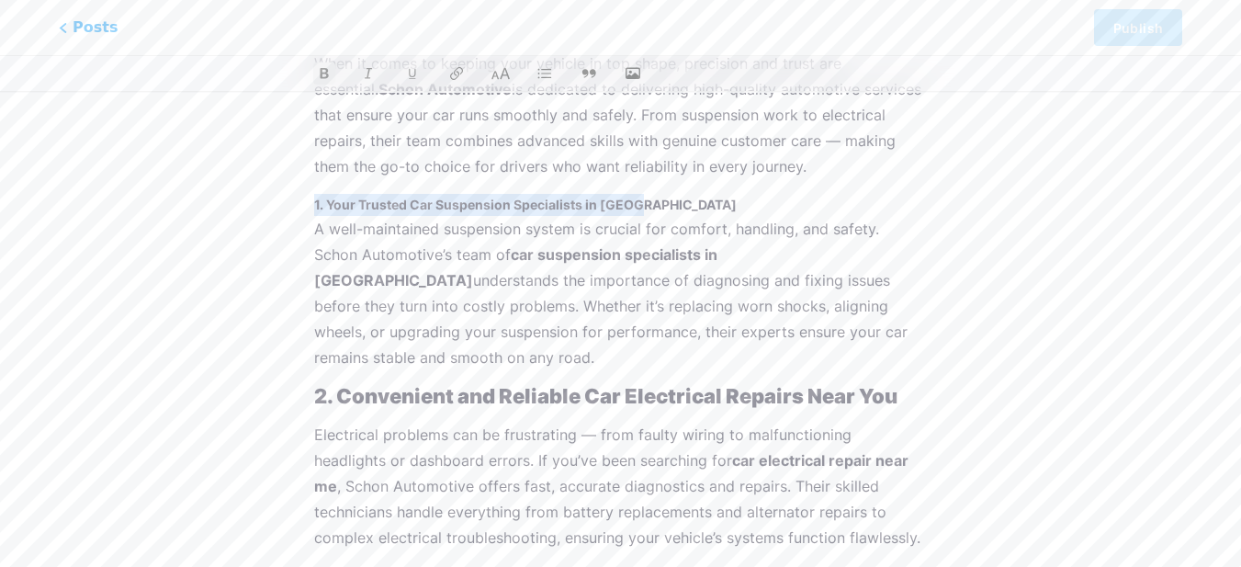
click at [497, 66] on icon at bounding box center [500, 73] width 18 height 18
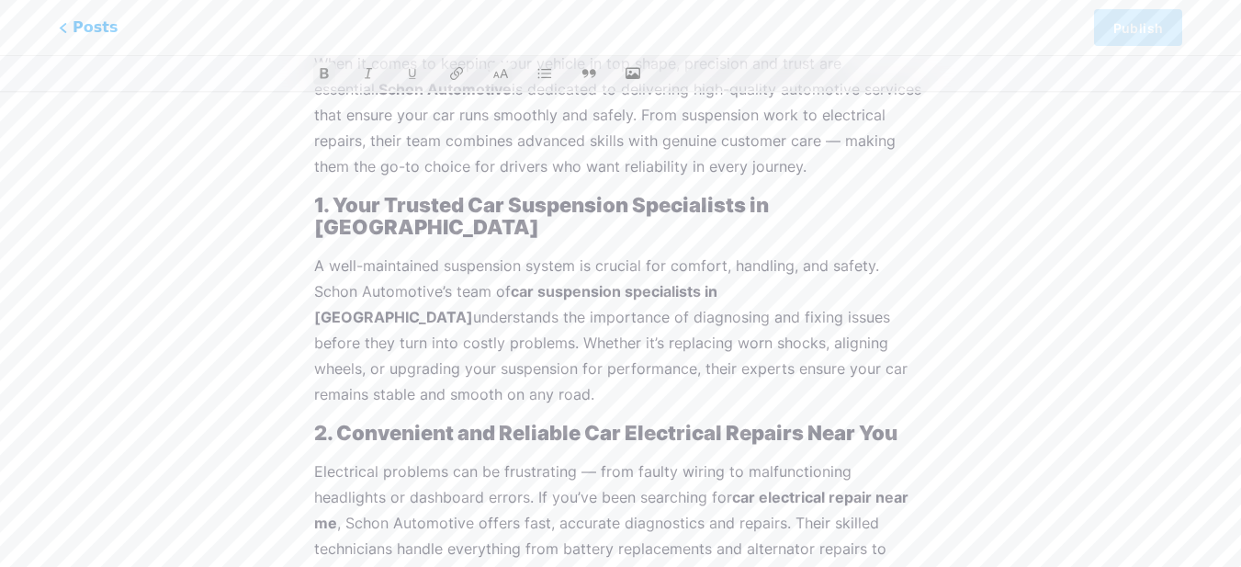
click at [613, 282] on strong "car suspension specialists in [GEOGRAPHIC_DATA]" at bounding box center [517, 304] width 407 height 44
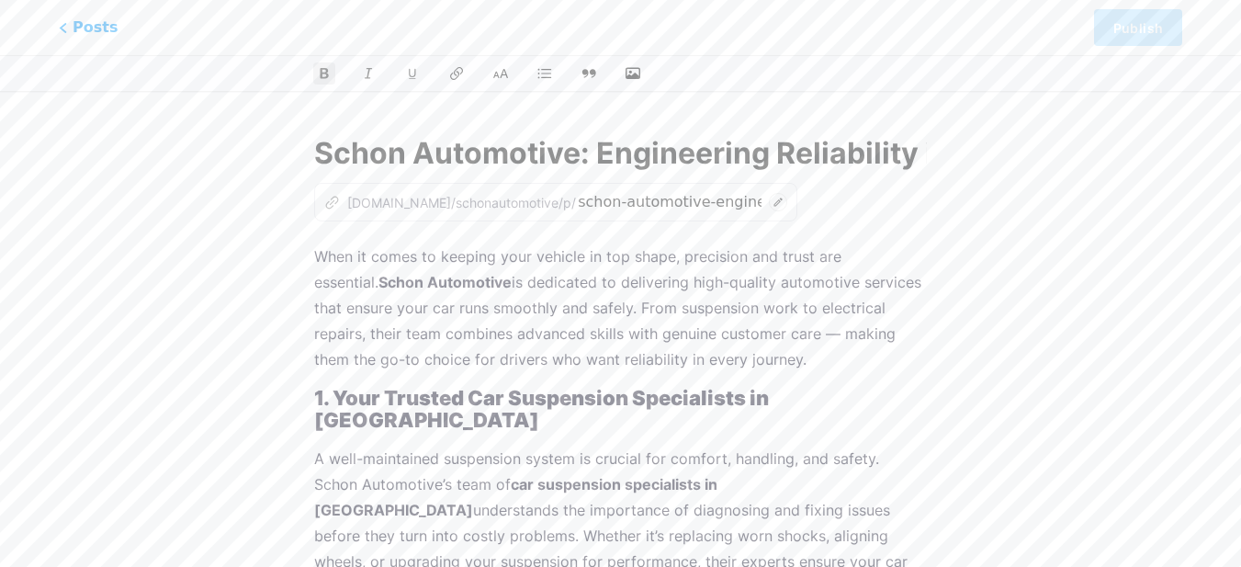
scroll to position [0, 0]
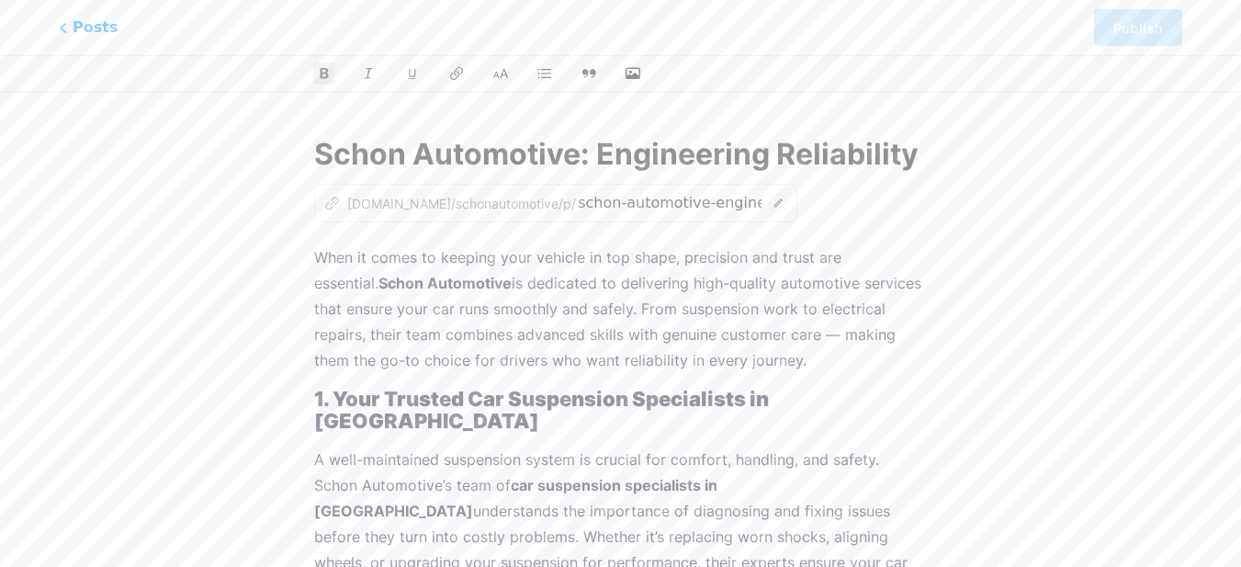
click at [318, 254] on p "When it comes to keeping your vehicle in top shape, precision and trust are ess…" at bounding box center [620, 308] width 613 height 129
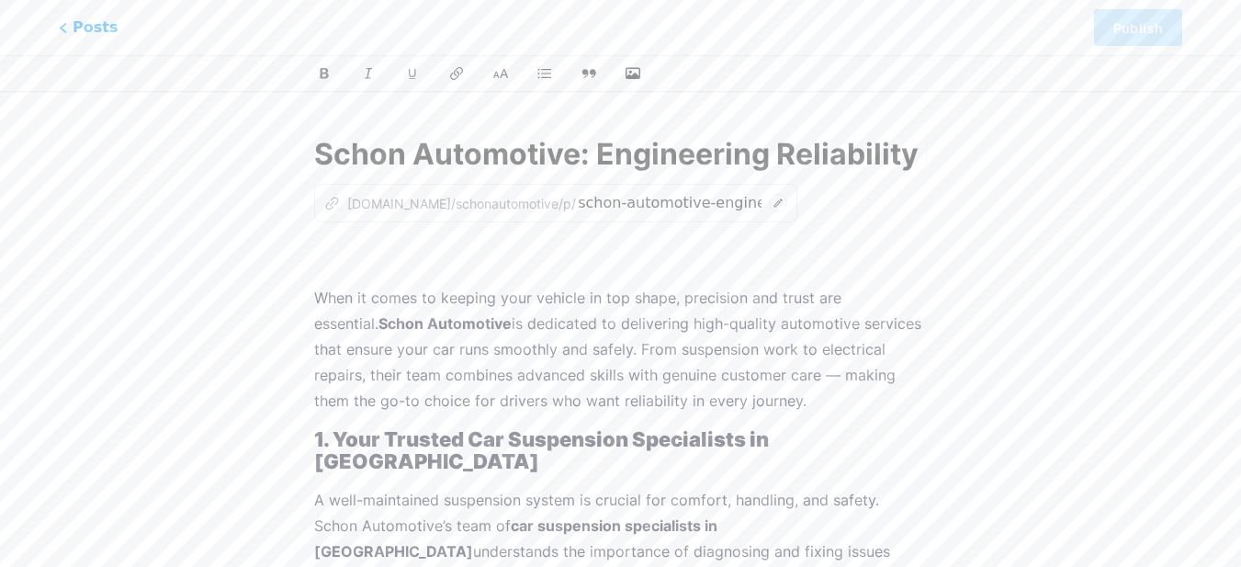
click at [318, 252] on p at bounding box center [620, 257] width 613 height 26
click at [625, 69] on icon "button" at bounding box center [633, 73] width 18 height 18
click at [0, 0] on input "file" at bounding box center [0, 0] width 0 height 0
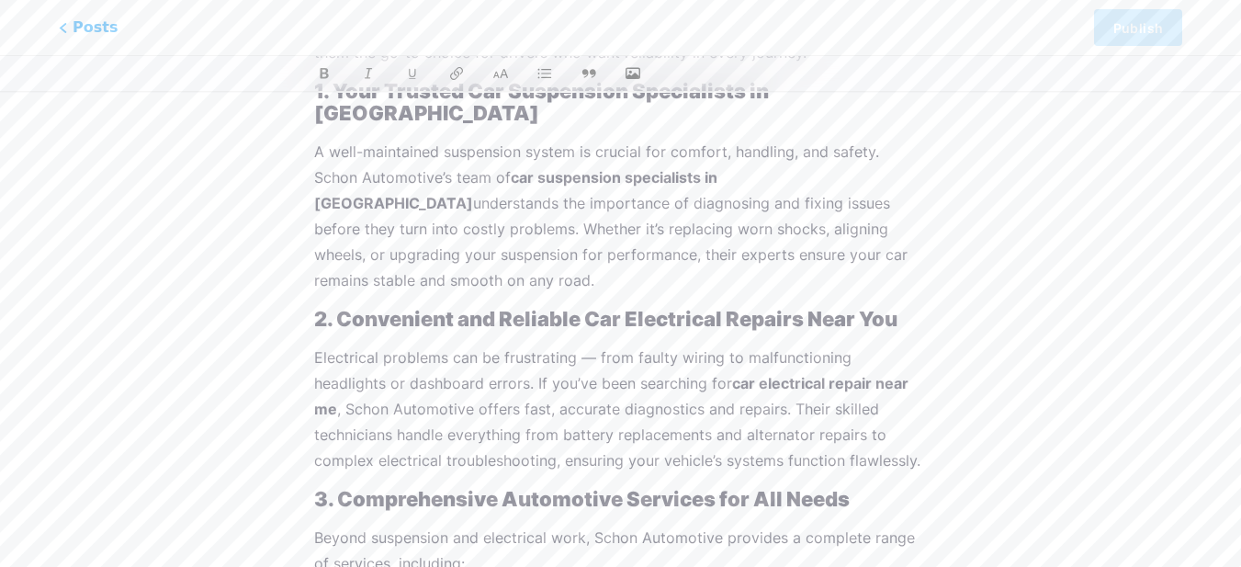
scroll to position [459, 0]
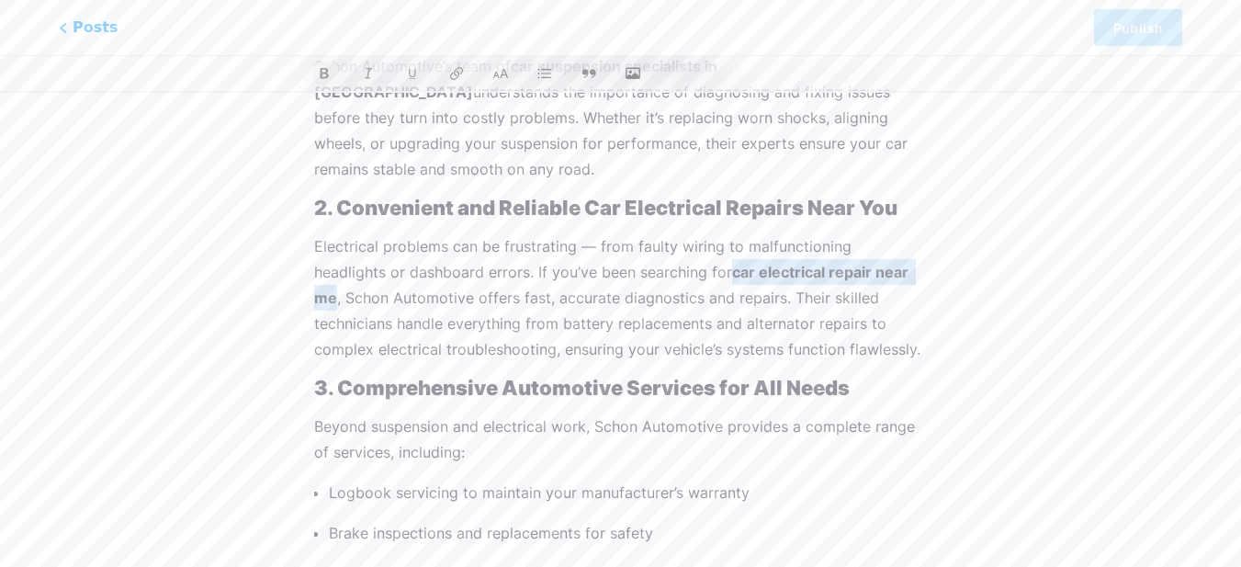
drag, startPoint x: 711, startPoint y: 231, endPoint x: 856, endPoint y: 224, distance: 145.3
click at [856, 263] on strong "car electrical repair near me" at bounding box center [613, 285] width 598 height 44
click at [460, 70] on icon at bounding box center [456, 73] width 18 height 18
click at [453, 70] on icon at bounding box center [456, 73] width 18 height 18
click at [949, 183] on div "Schon Automotive: Engineering Reliability into Every Ride z [DOMAIN_NAME]/schon…" at bounding box center [620, 528] width 664 height 1754
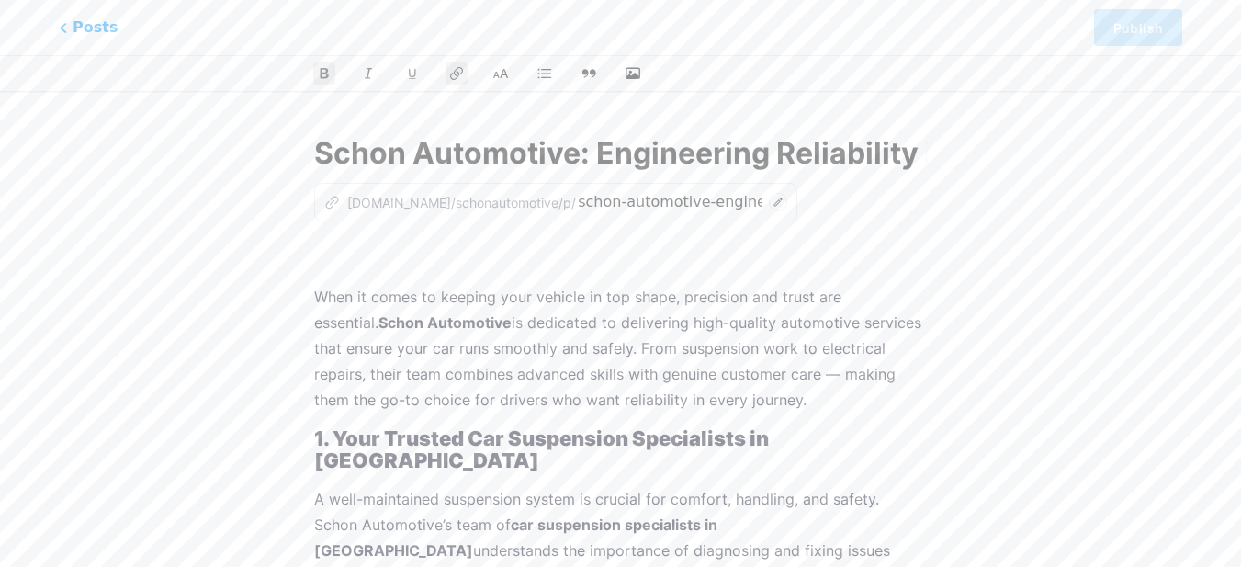
scroll to position [0, 0]
click at [334, 259] on p at bounding box center [620, 257] width 613 height 26
click at [632, 69] on icon "button" at bounding box center [633, 73] width 18 height 18
click at [0, 0] on input "file" at bounding box center [0, 0] width 0 height 0
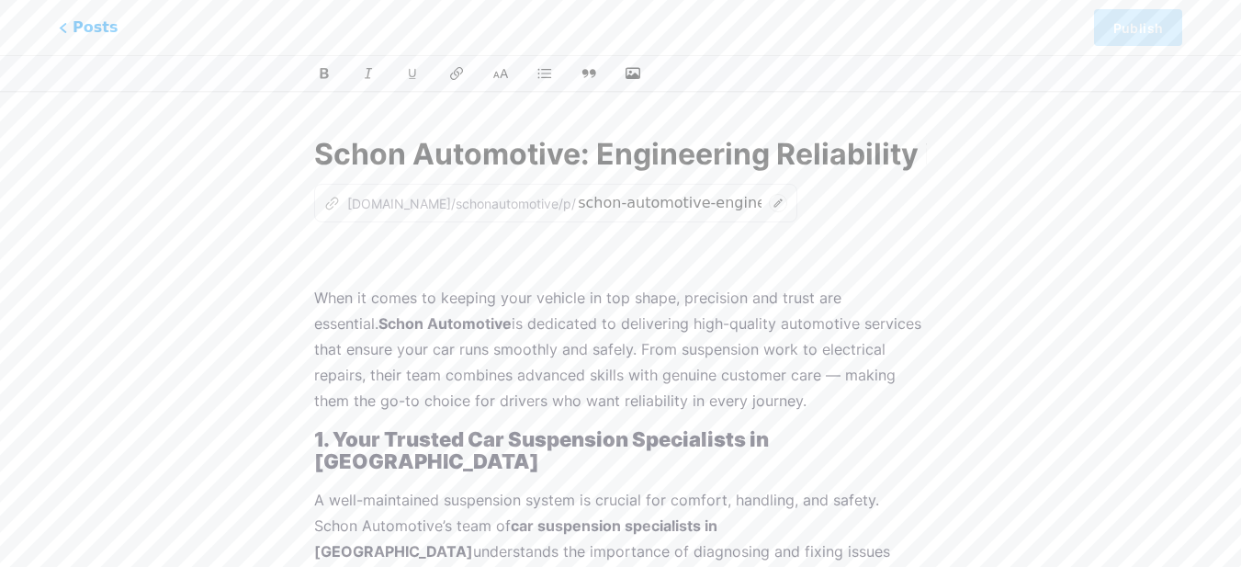
click at [331, 254] on p at bounding box center [620, 257] width 613 height 26
click at [647, 78] on div at bounding box center [621, 73] width 696 height 22
click at [633, 74] on icon "button" at bounding box center [633, 73] width 18 height 18
click at [0, 0] on input "file" at bounding box center [0, 0] width 0 height 0
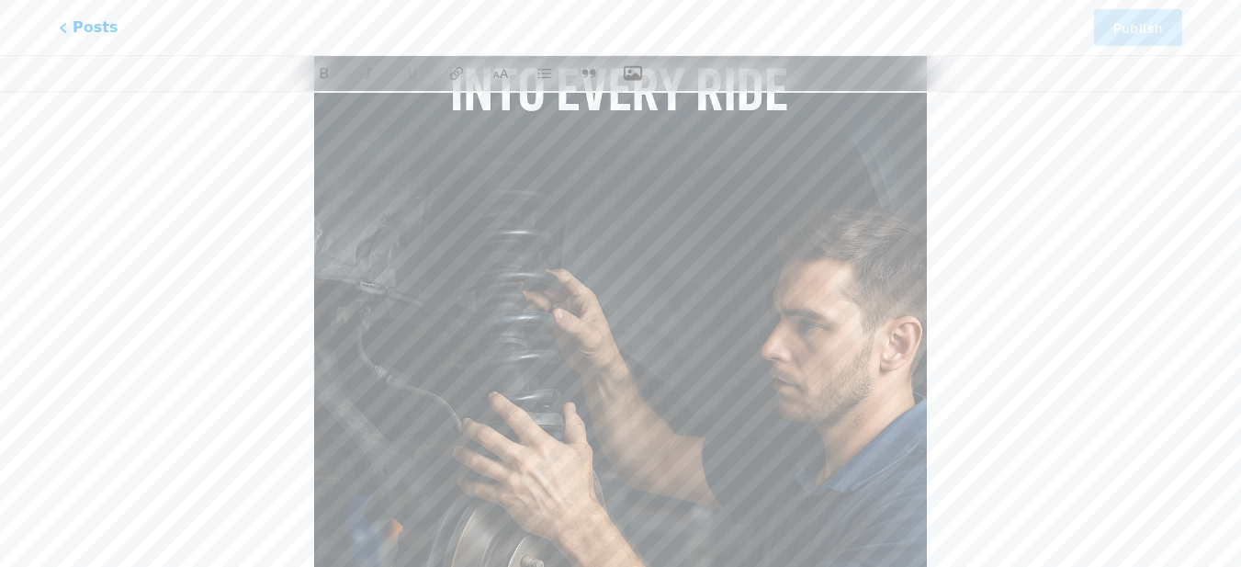
scroll to position [770, 0]
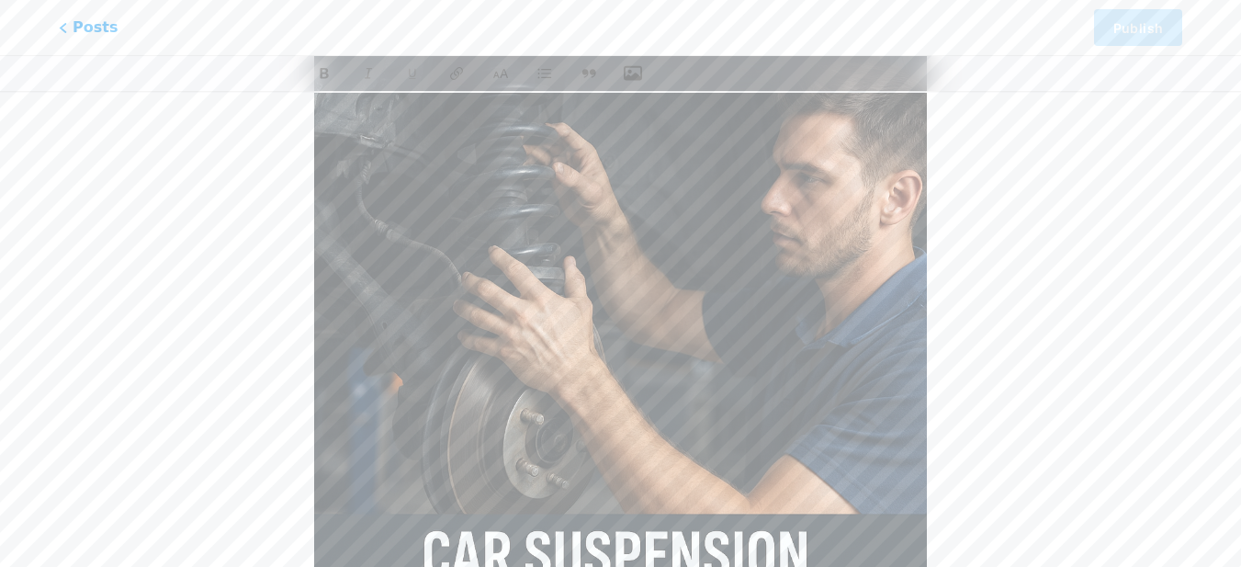
scroll to position [735, 0]
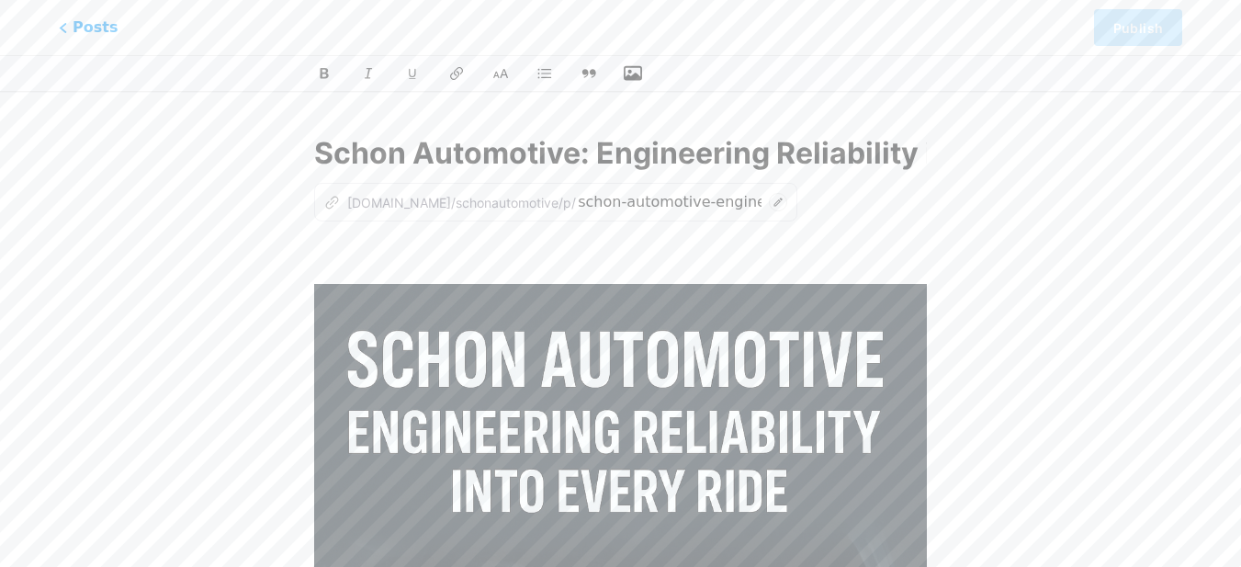
scroll to position [0, 0]
click at [495, 197] on div "z [DOMAIN_NAME]/schonautomotive/p/" at bounding box center [450, 203] width 252 height 19
click at [750, 248] on p at bounding box center [620, 257] width 613 height 26
click at [823, 150] on input "Schon Automotive: Engineering Reliability into Every Ride" at bounding box center [620, 154] width 613 height 44
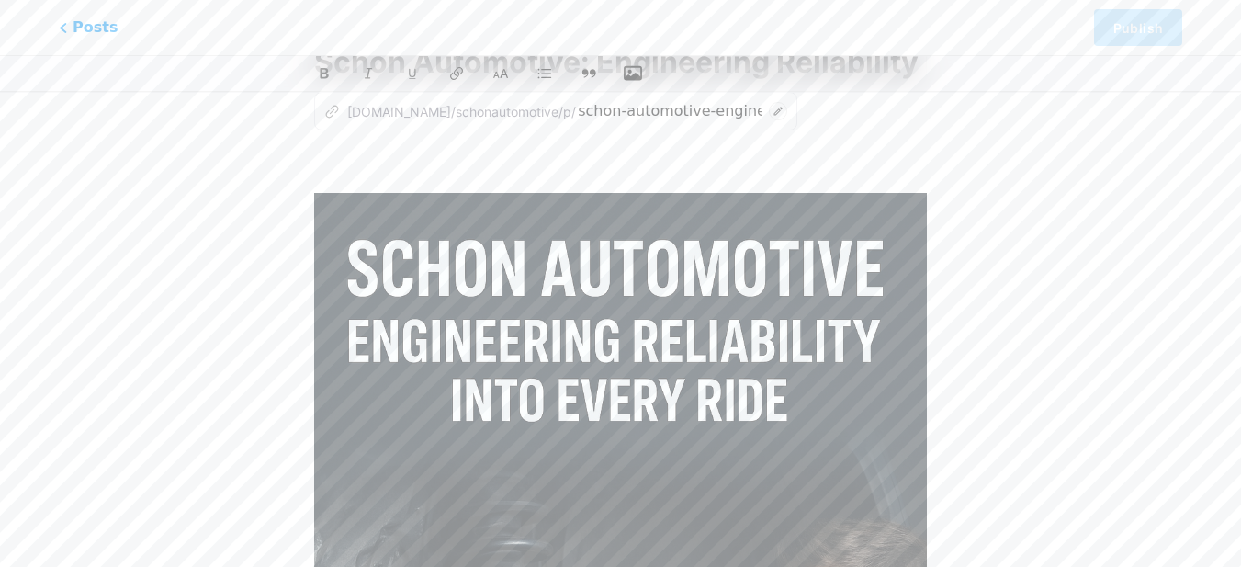
click at [482, 107] on div "z [DOMAIN_NAME]/schonautomotive/p/" at bounding box center [450, 111] width 252 height 19
click at [769, 108] on icon at bounding box center [778, 111] width 18 height 18
click at [332, 107] on icon at bounding box center [335, 109] width 6 height 6
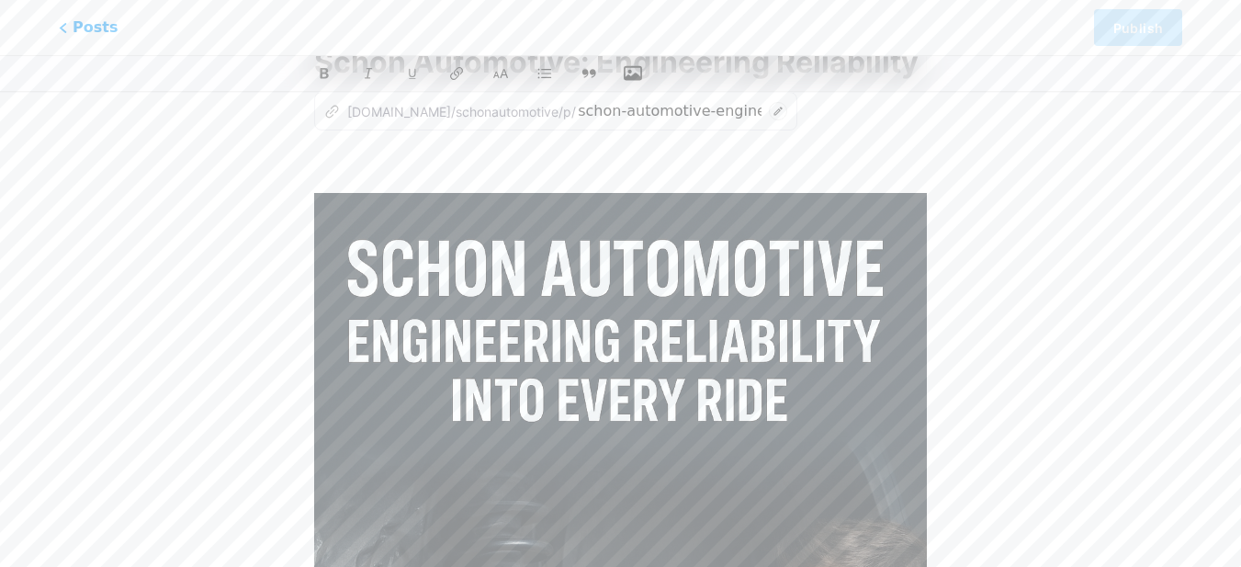
click at [448, 113] on div "z [DOMAIN_NAME]/schonautomotive/p/" at bounding box center [450, 111] width 252 height 19
click at [434, 116] on div "z [DOMAIN_NAME]/schonautomotive/p/" at bounding box center [450, 111] width 252 height 19
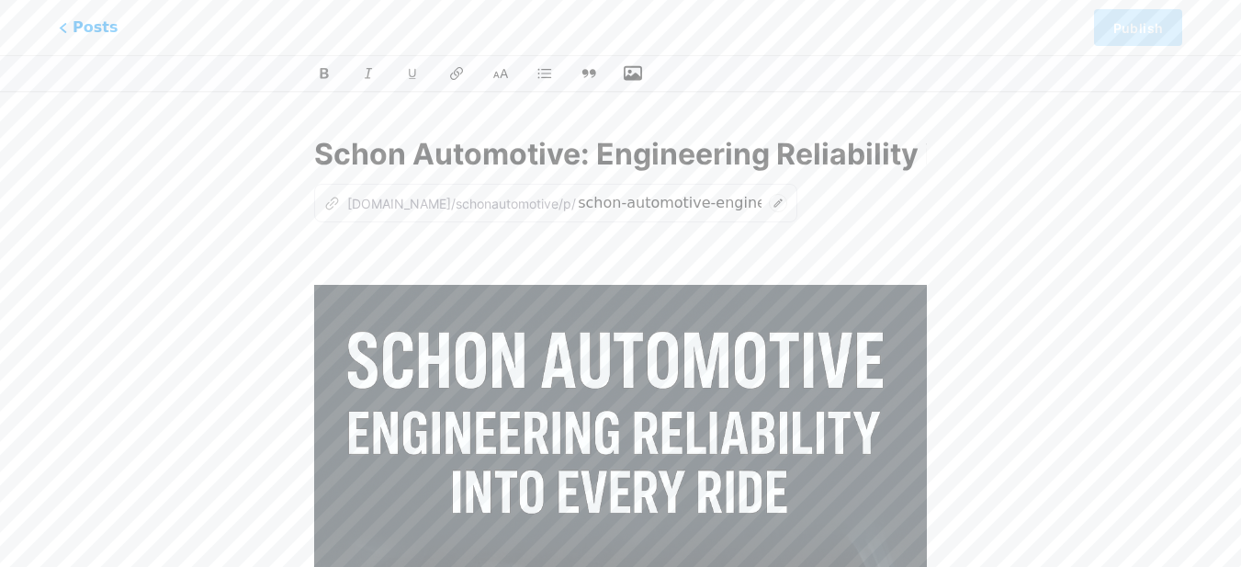
click at [345, 209] on div "z [DOMAIN_NAME]/schonautomotive/p/" at bounding box center [450, 203] width 252 height 19
drag, startPoint x: 664, startPoint y: 233, endPoint x: 820, endPoint y: 222, distance: 156.5
click at [884, 150] on input "Schon Automotive: Engineering Reliability into Every Ride" at bounding box center [620, 154] width 613 height 44
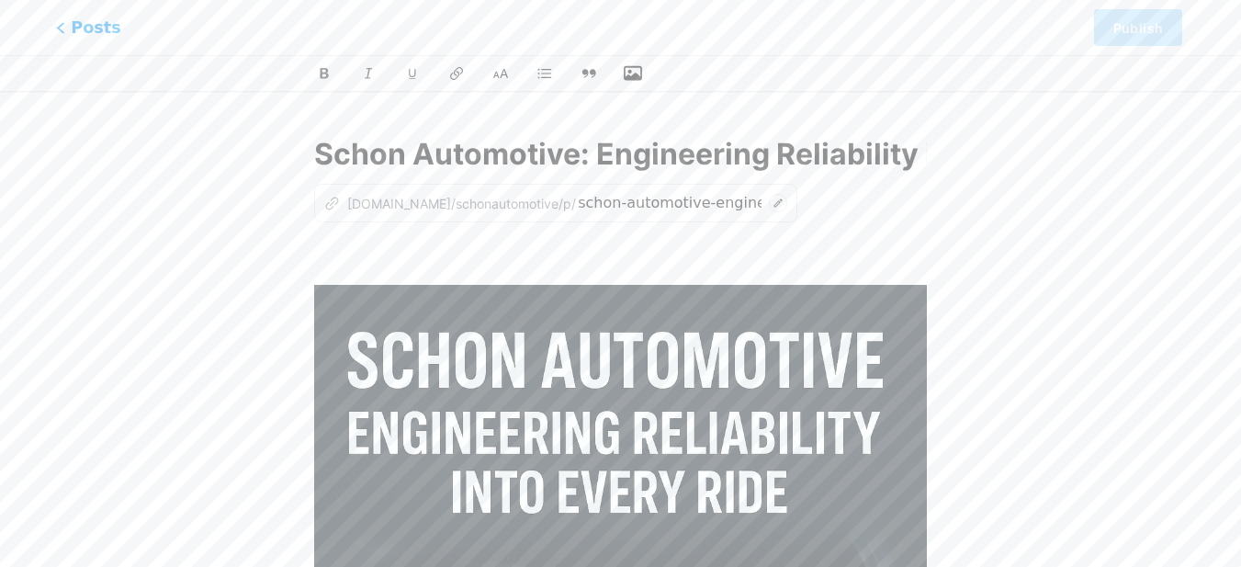
click at [72, 31] on span "Posts" at bounding box center [88, 28] width 65 height 24
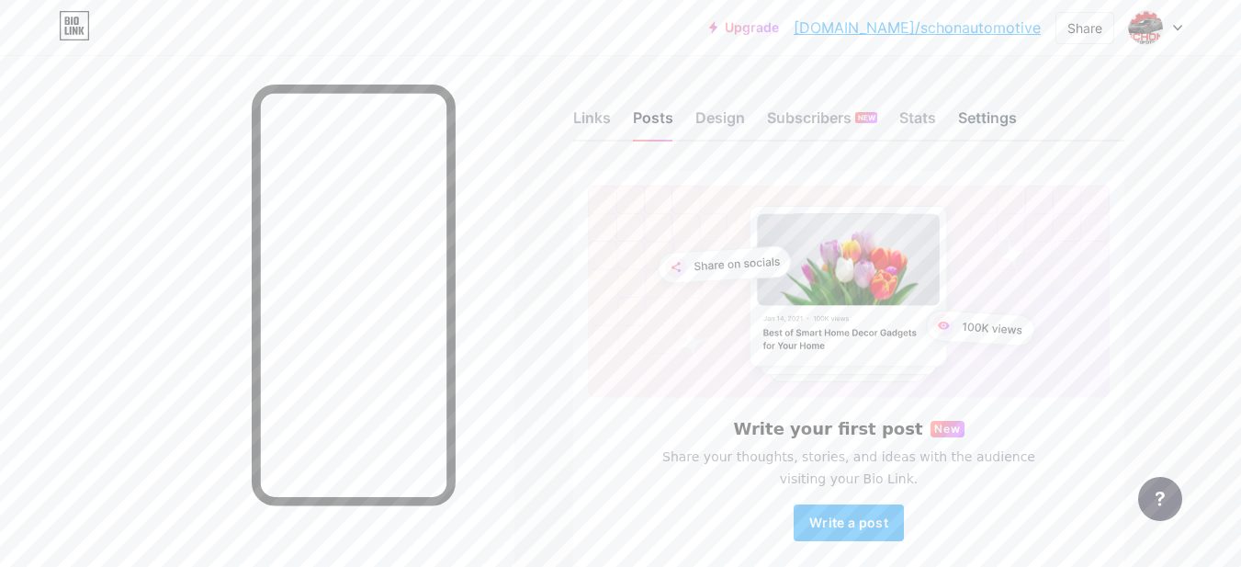
click at [992, 115] on div "Settings" at bounding box center [987, 123] width 59 height 33
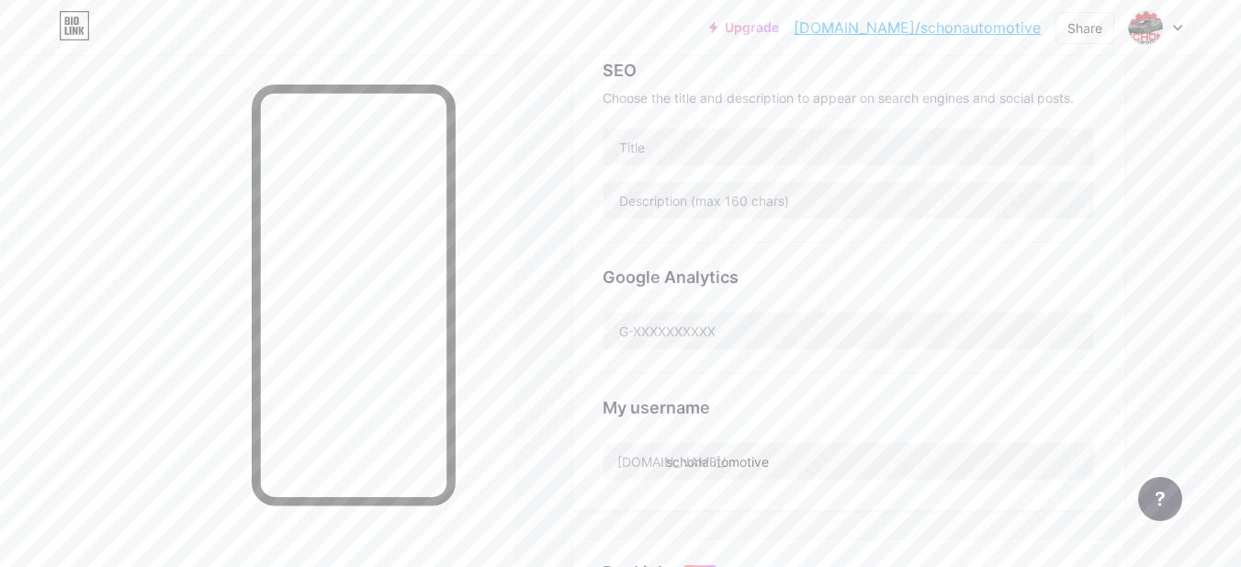
scroll to position [227, 0]
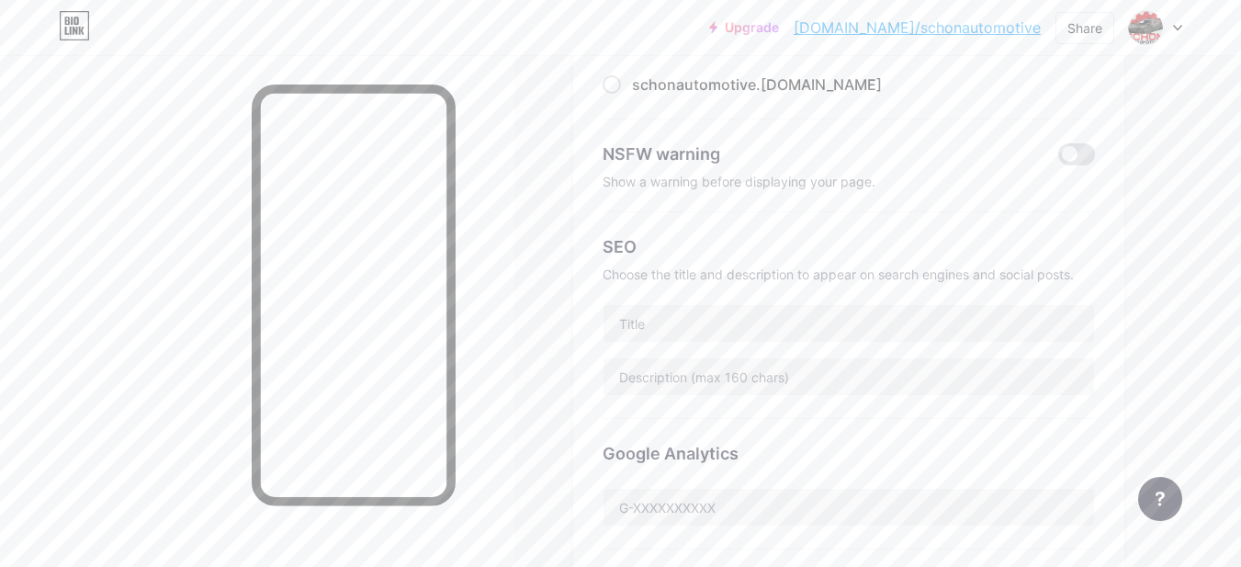
click at [1179, 25] on icon at bounding box center [1177, 28] width 9 height 6
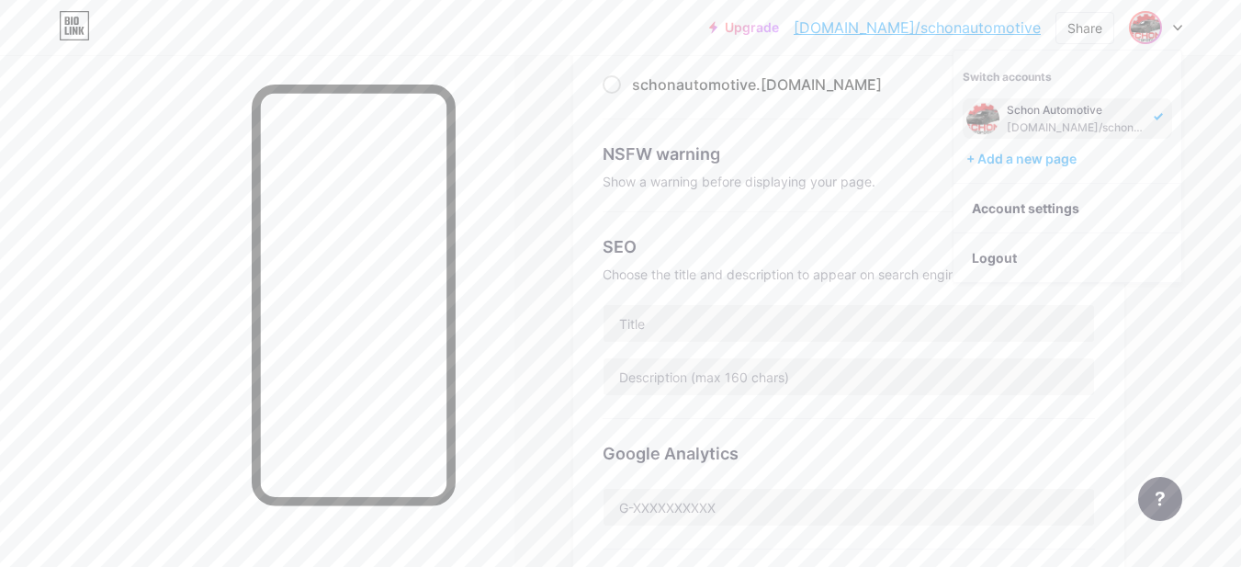
click at [1179, 25] on icon at bounding box center [1177, 28] width 9 height 6
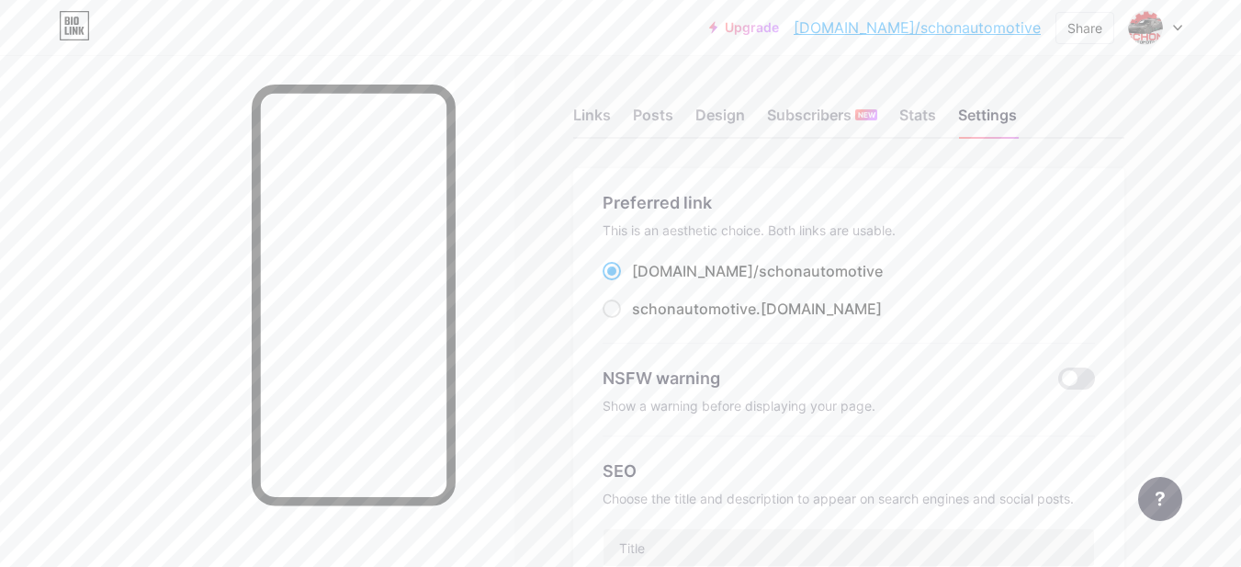
scroll to position [0, 0]
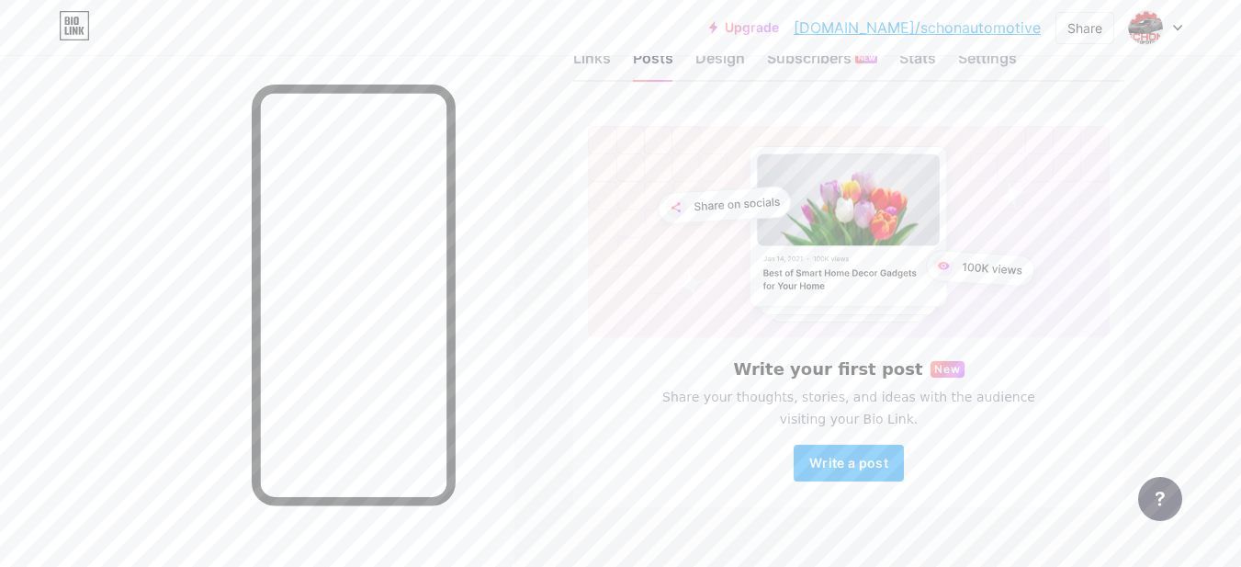
scroll to position [92, 0]
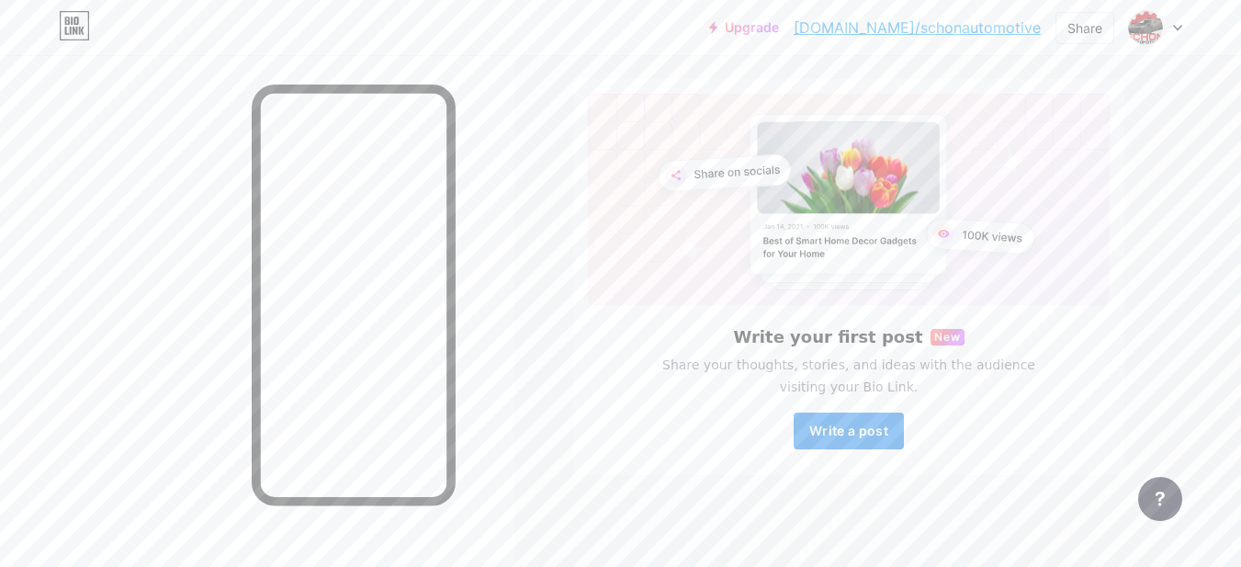
click at [855, 432] on span "Write a post" at bounding box center [848, 430] width 79 height 16
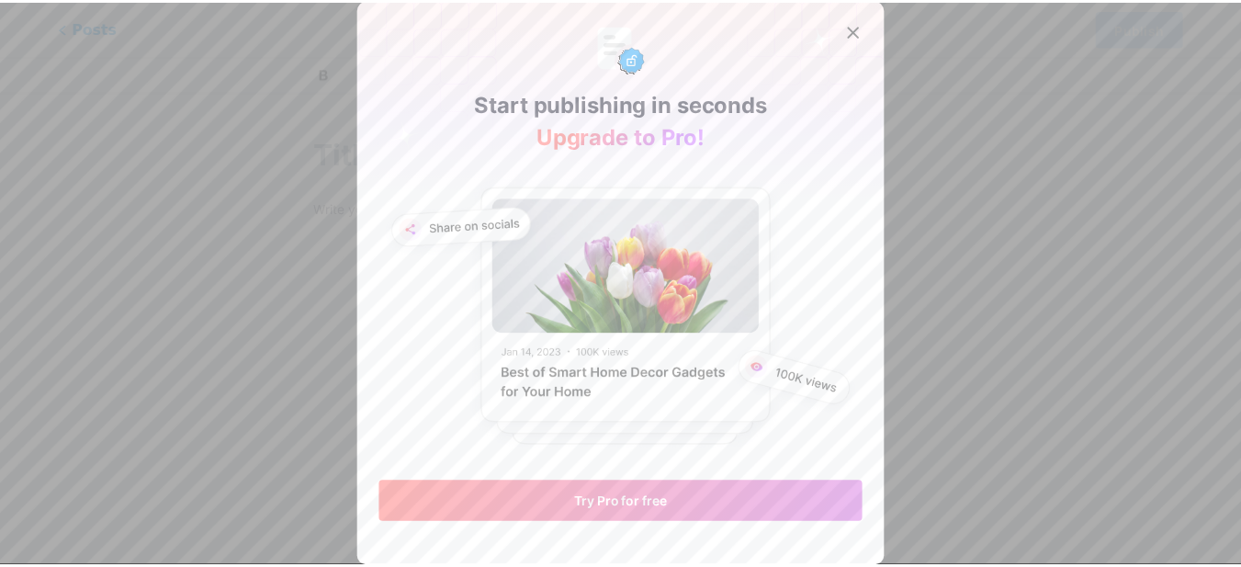
scroll to position [1, 0]
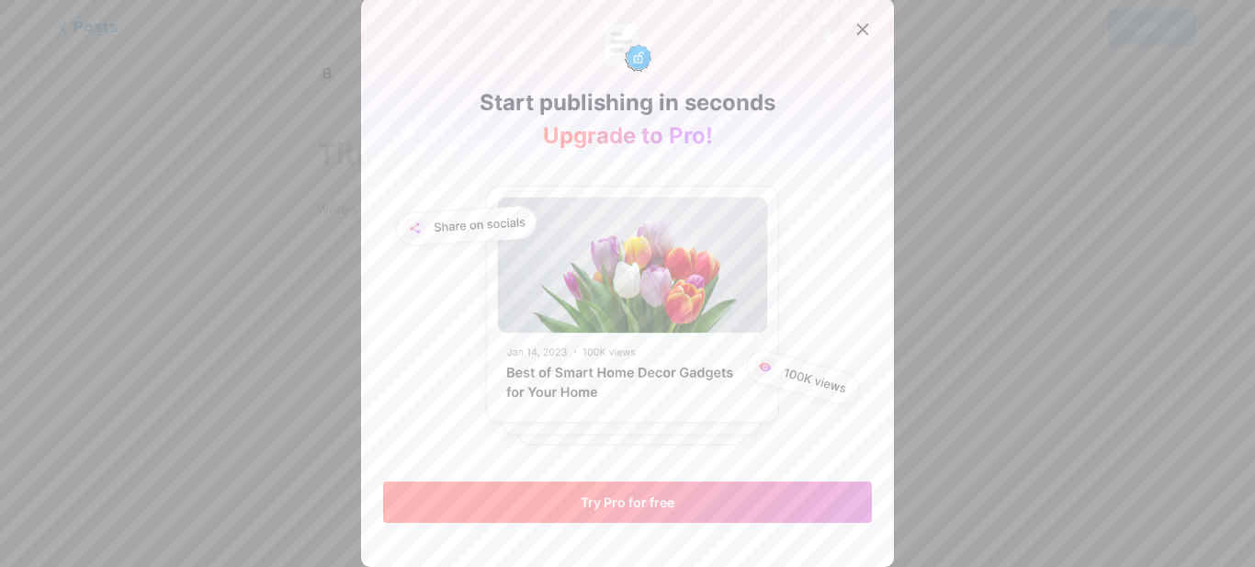
click at [636, 501] on span "Try Pro for free" at bounding box center [627, 502] width 94 height 16
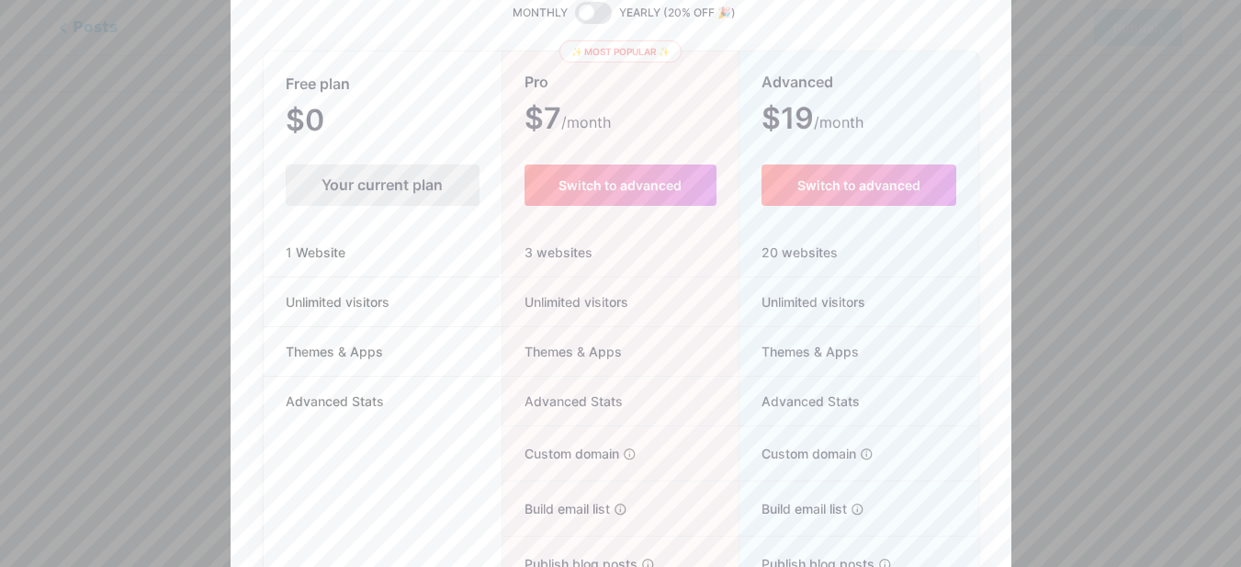
scroll to position [0, 0]
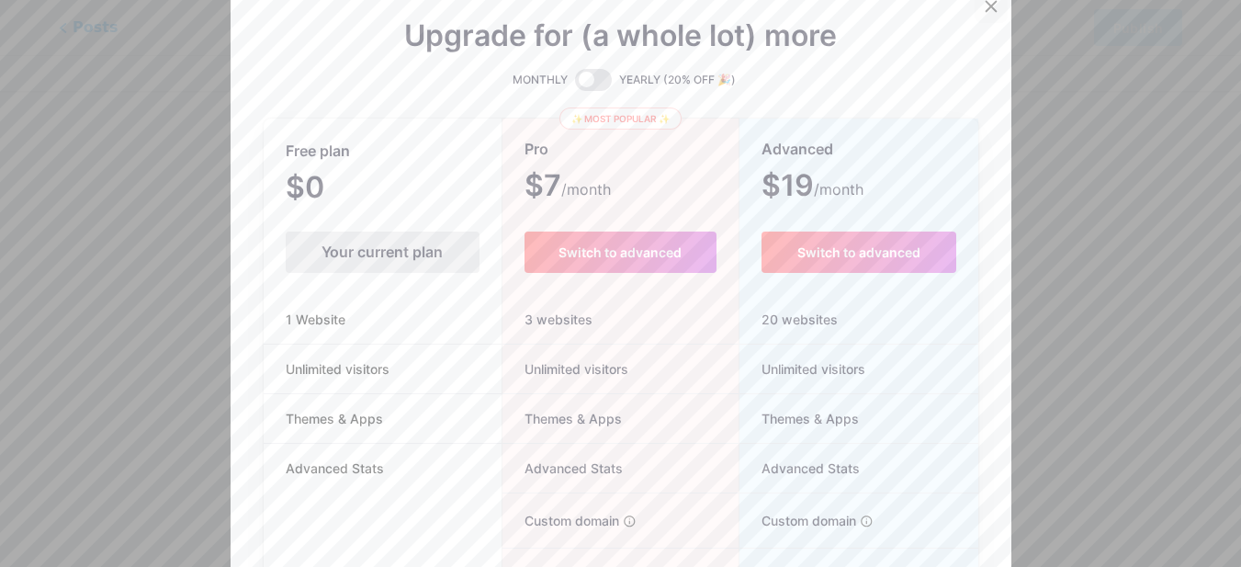
click at [993, 10] on icon at bounding box center [991, 6] width 15 height 15
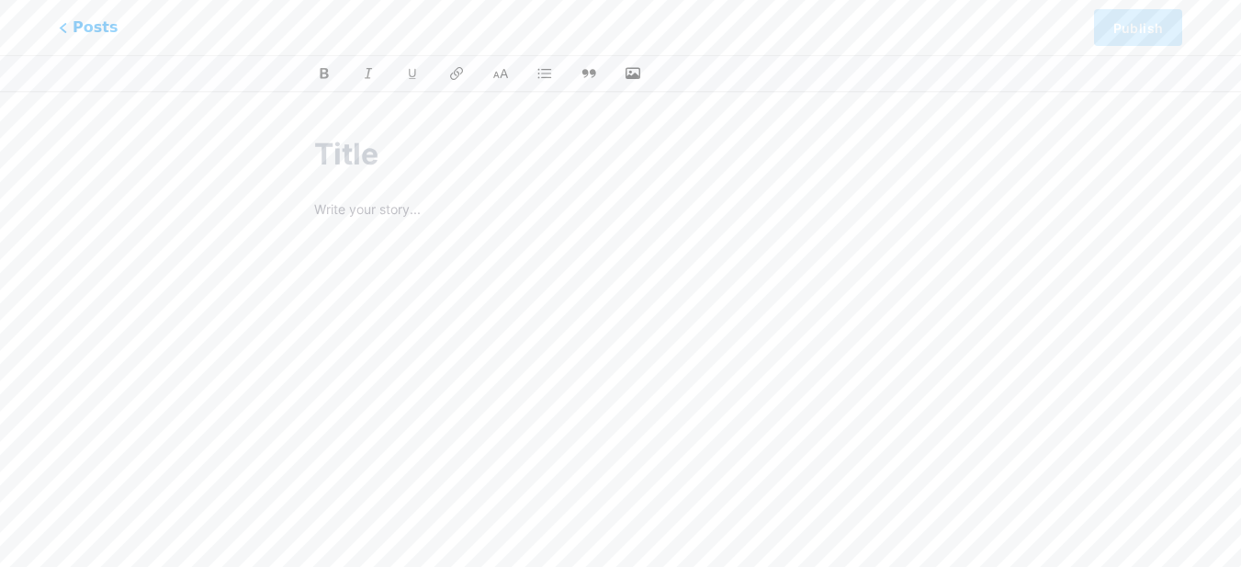
click at [58, 30] on div "Posts Publish" at bounding box center [620, 27] width 1241 height 55
click at [72, 19] on span "Posts" at bounding box center [88, 28] width 65 height 24
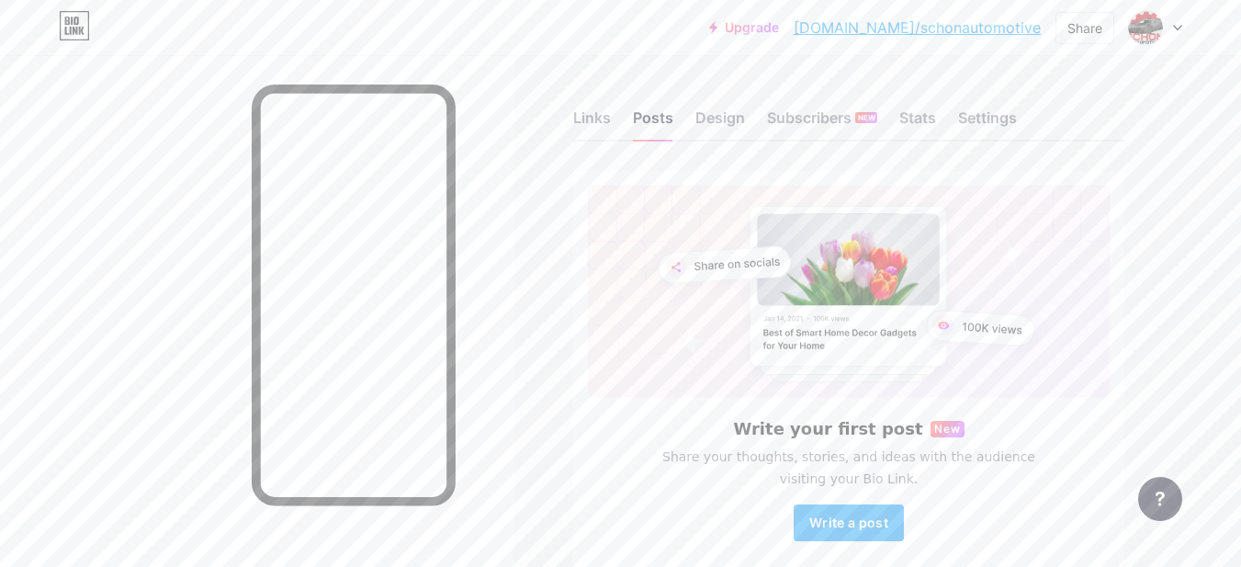
click at [892, 26] on link "[DOMAIN_NAME]/schonautomotive" at bounding box center [917, 28] width 247 height 22
